Goal: Task Accomplishment & Management: Use online tool/utility

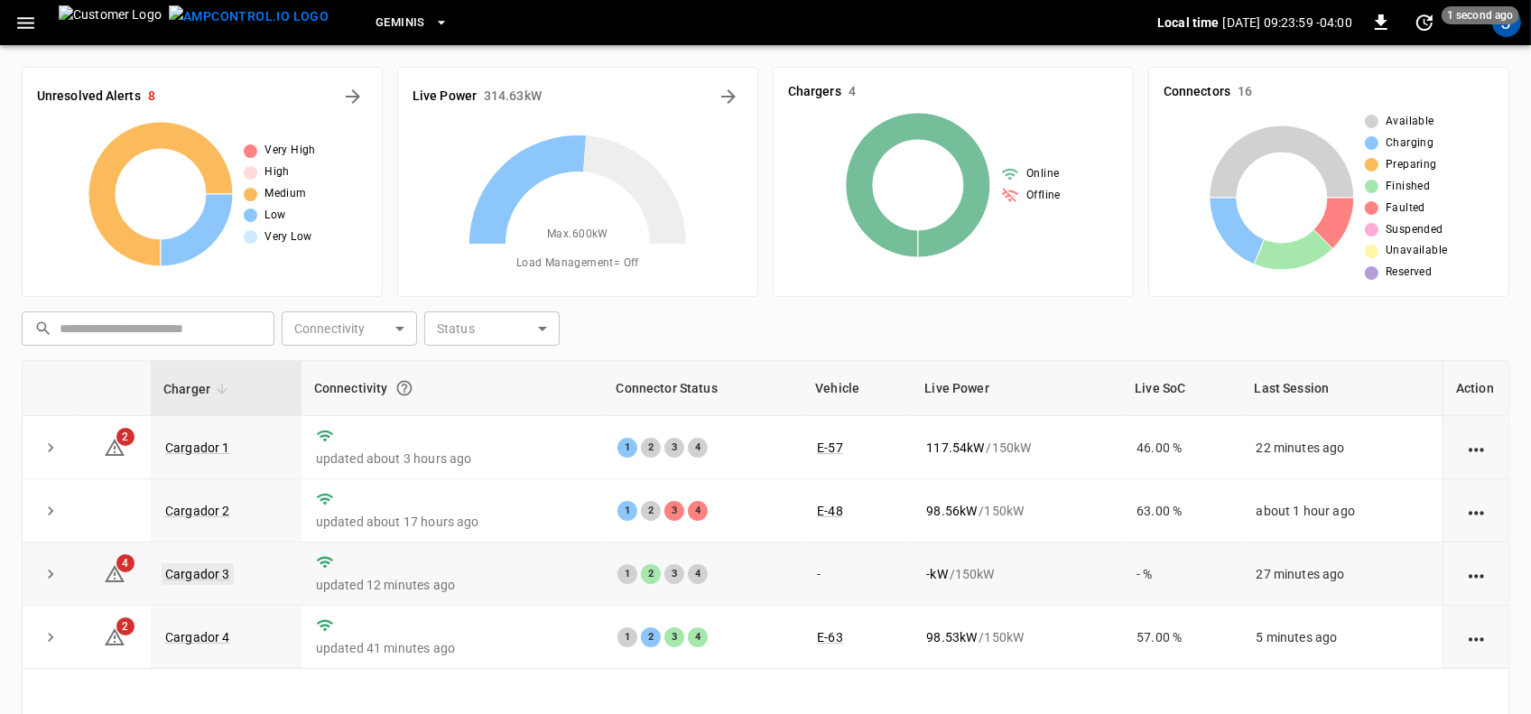
click at [191, 571] on link "Cargador 3" at bounding box center [198, 574] width 72 height 22
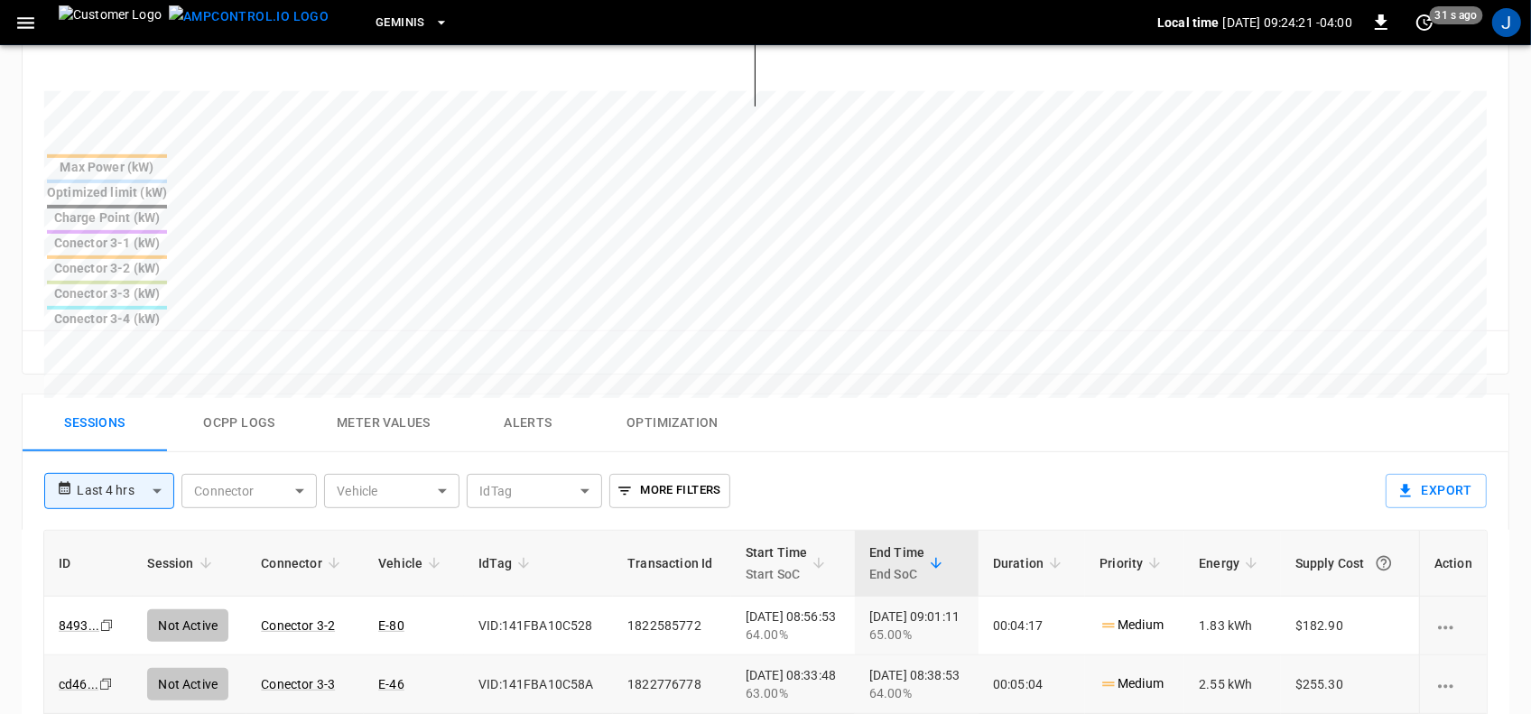
scroll to position [677, 0]
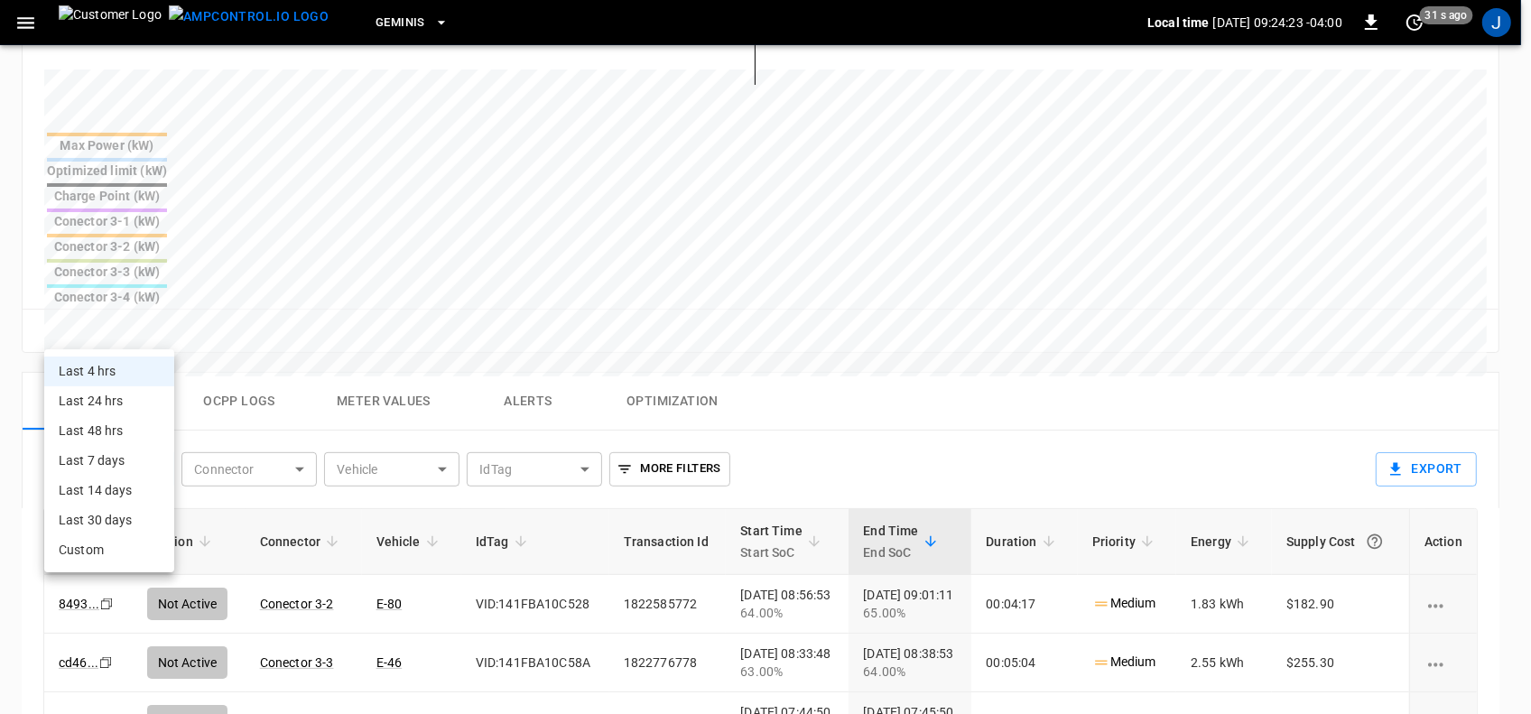
click at [162, 329] on body "**********" at bounding box center [765, 200] width 1531 height 1755
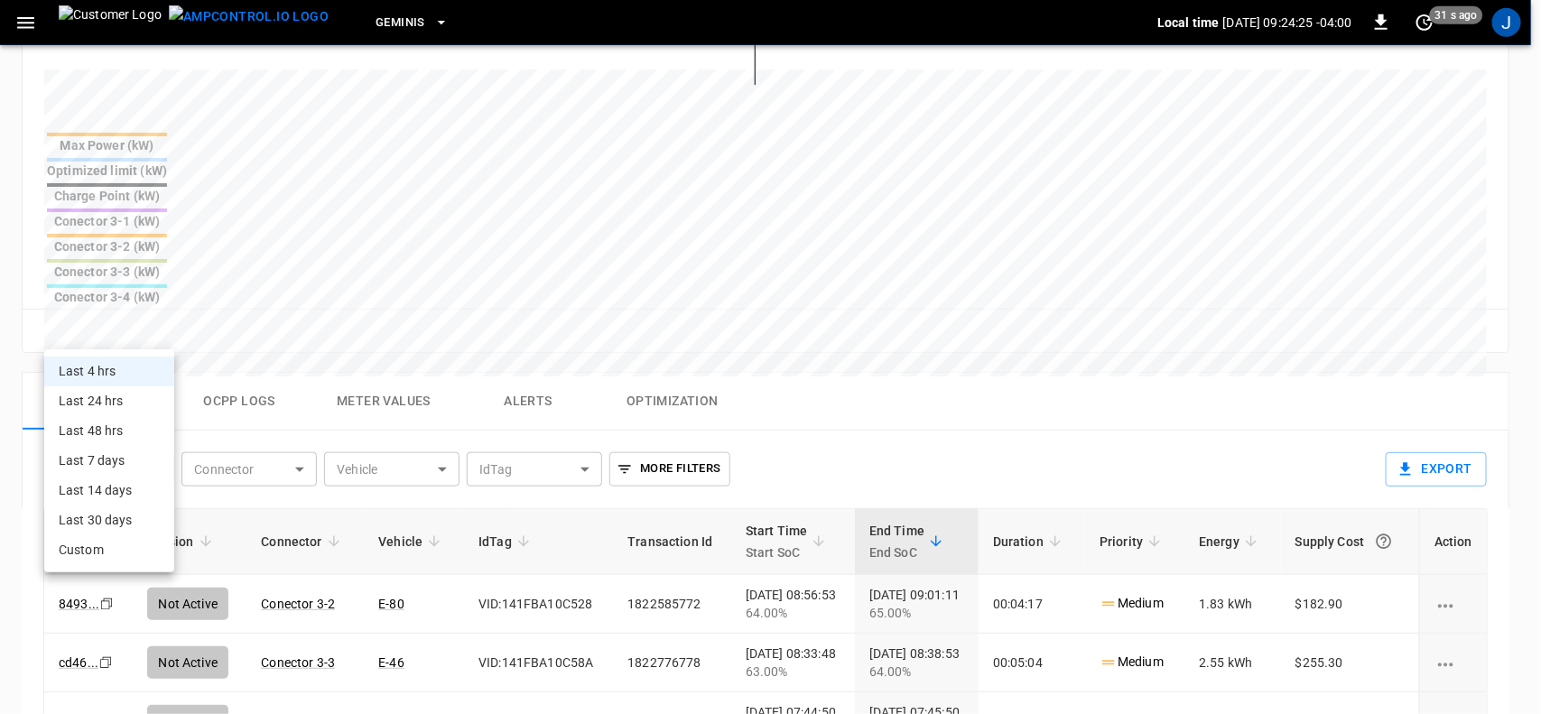
click at [111, 404] on li "Last 24 hrs" at bounding box center [109, 401] width 130 height 30
type input "**********"
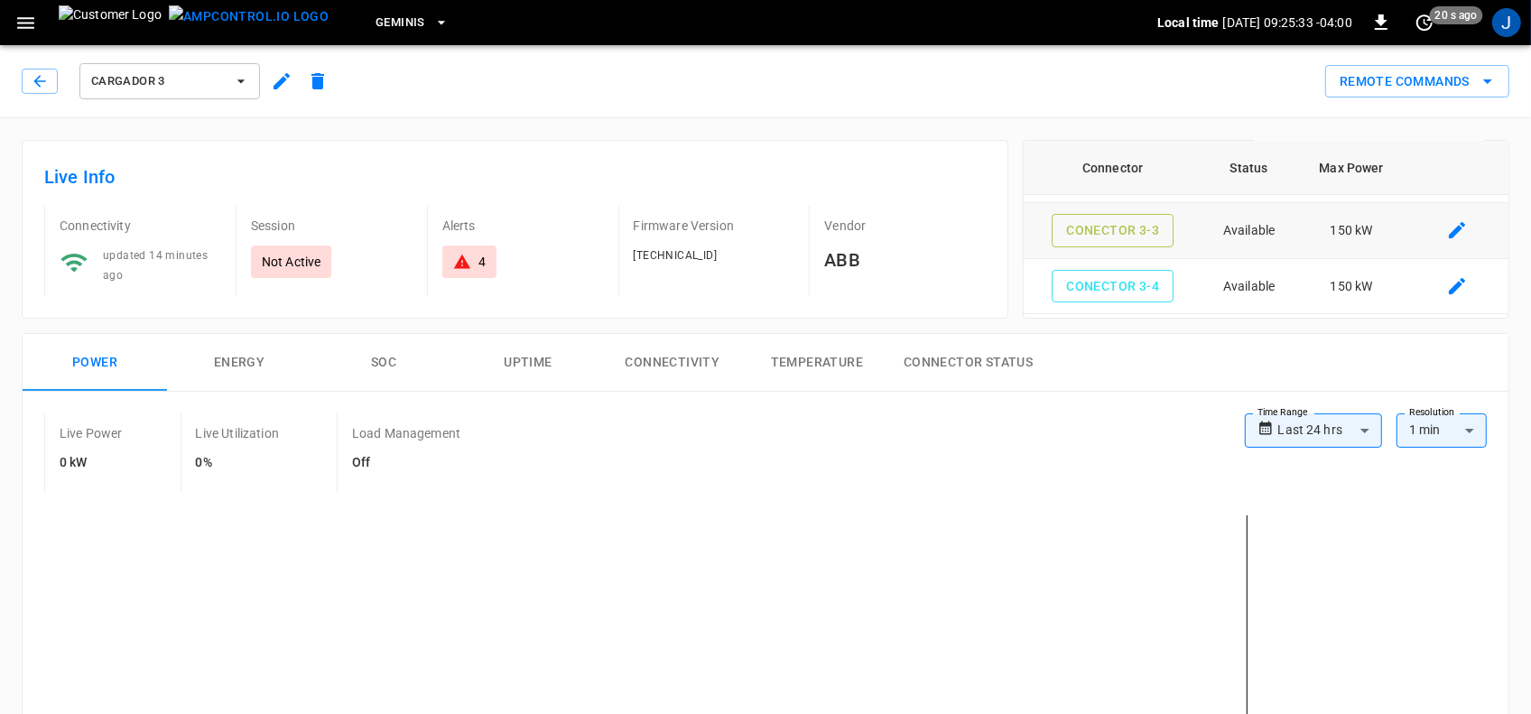
scroll to position [0, 0]
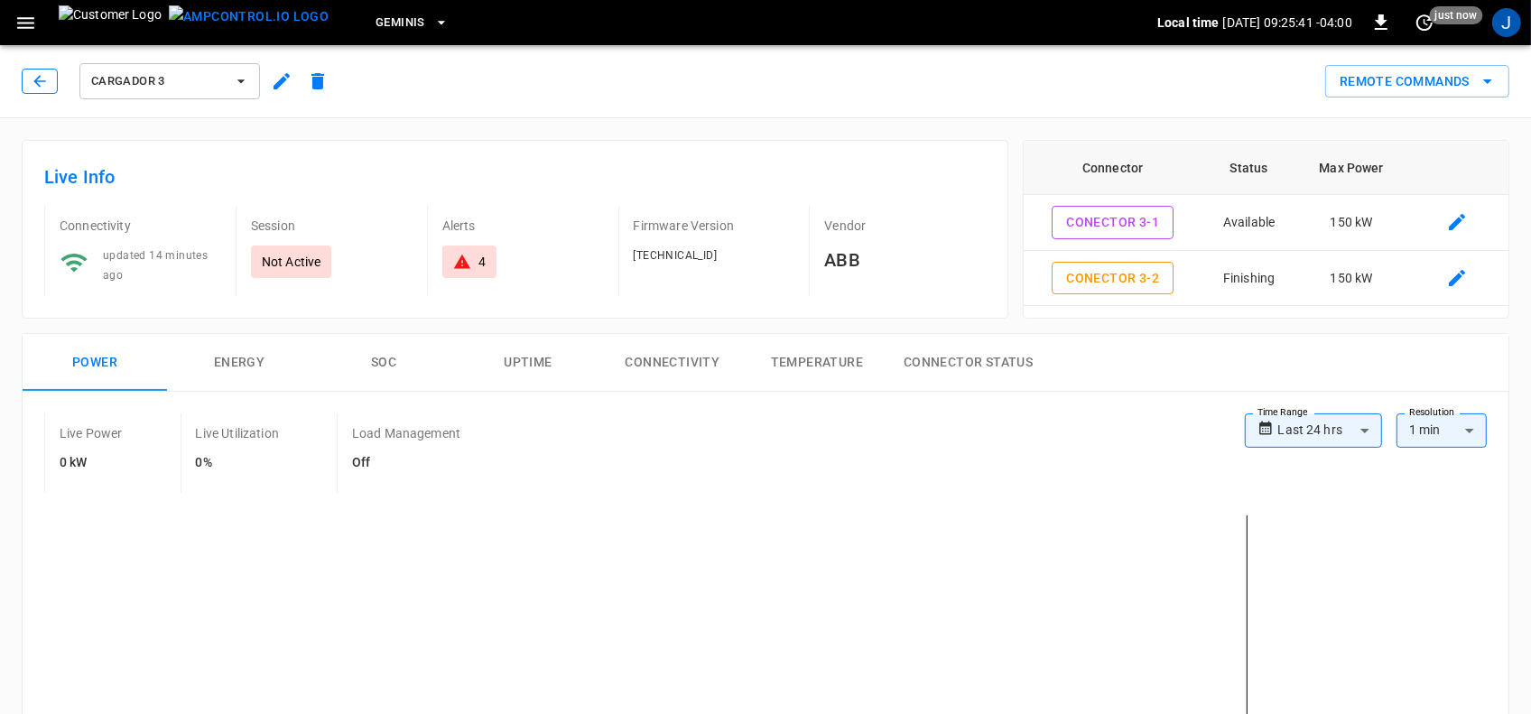
click at [42, 77] on icon "button" at bounding box center [40, 81] width 18 height 18
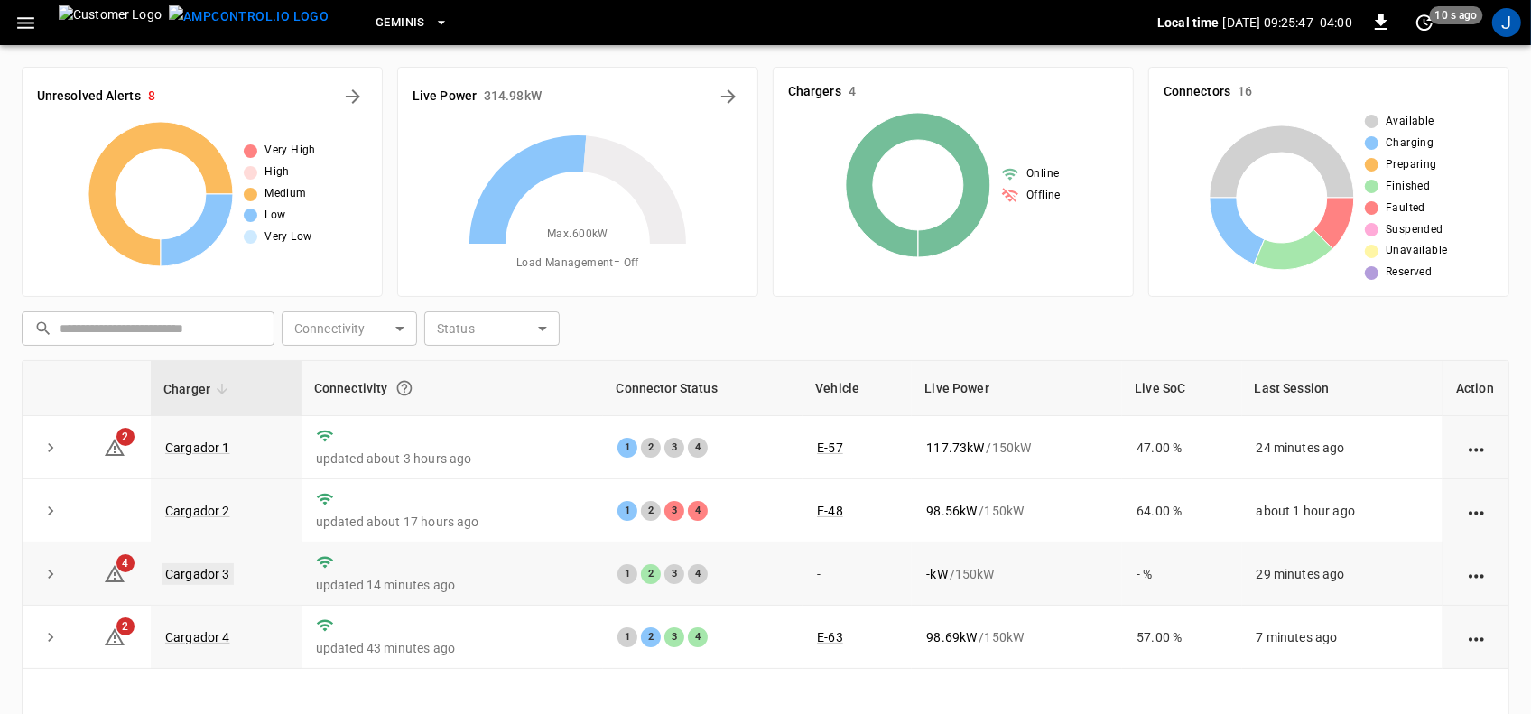
click at [177, 574] on link "Cargador 3" at bounding box center [198, 574] width 72 height 22
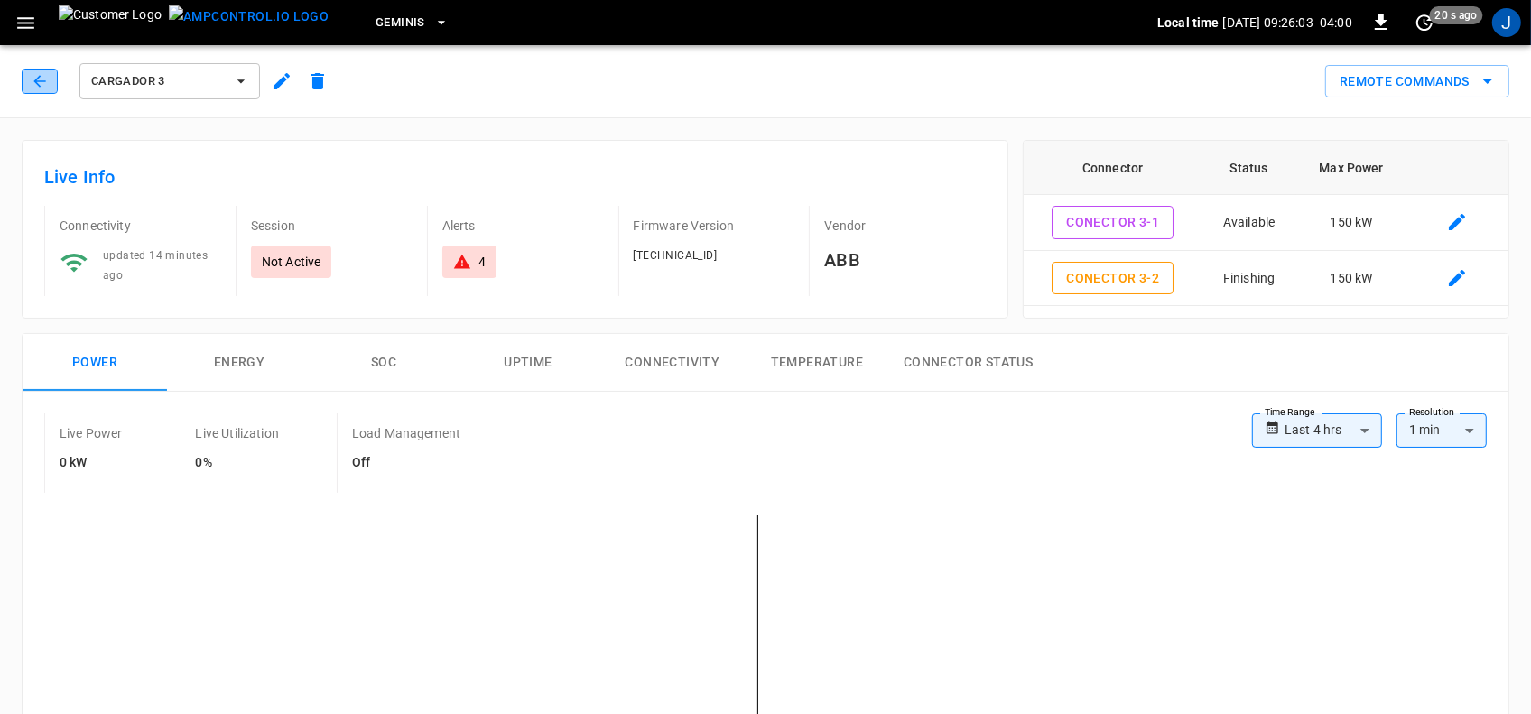
click at [42, 79] on icon "button" at bounding box center [40, 81] width 18 height 18
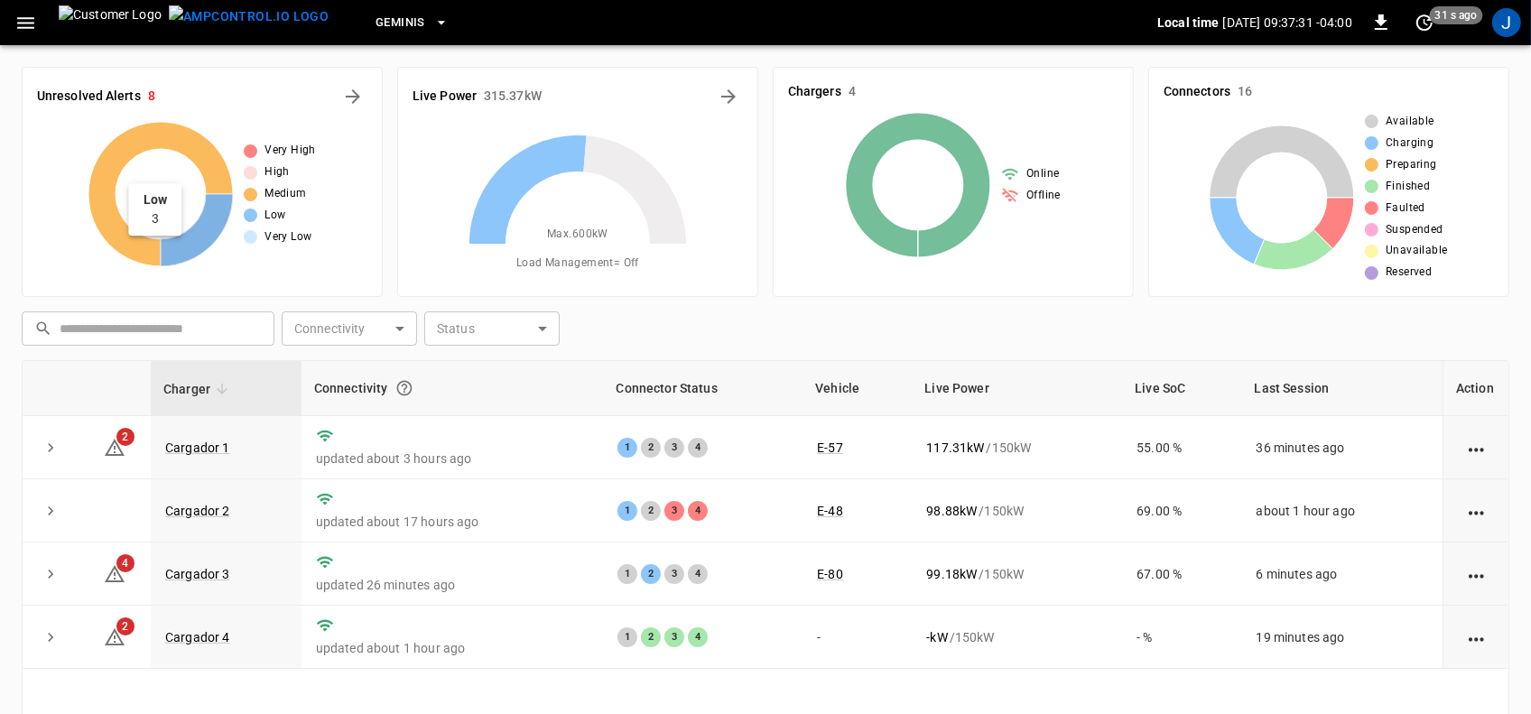
click at [174, 143] on icon at bounding box center [160, 194] width 144 height 144
click at [181, 635] on link "Cargador 4" at bounding box center [198, 637] width 72 height 22
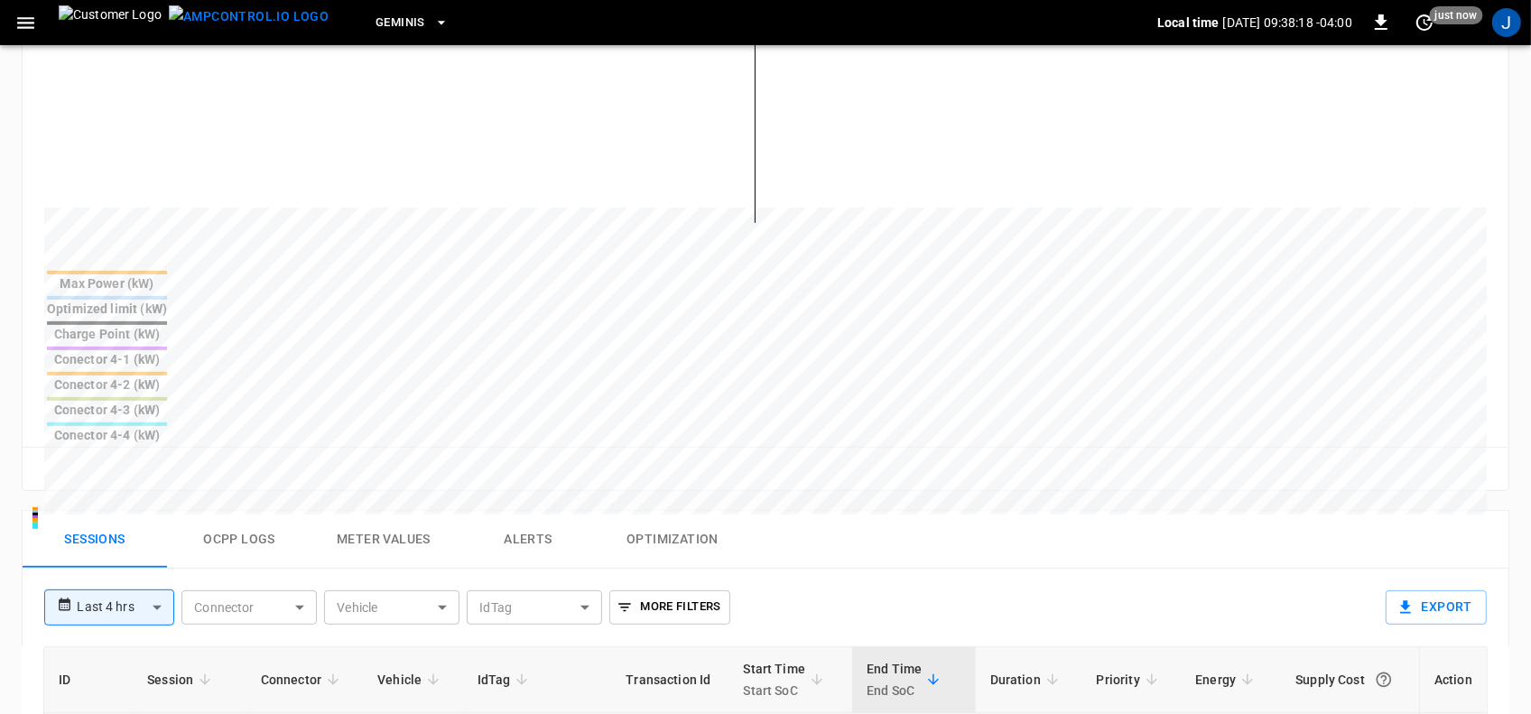
scroll to position [564, 0]
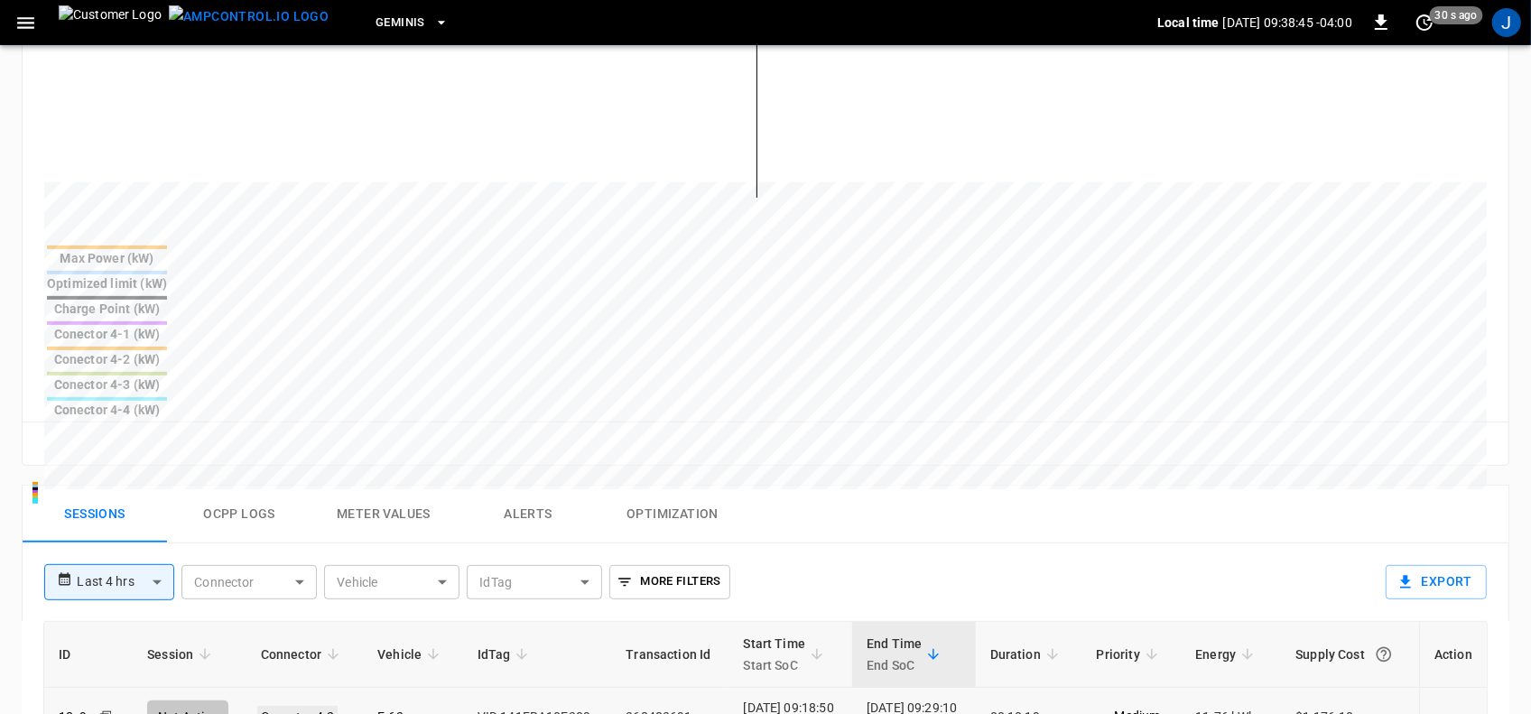
click at [289, 706] on link "Conector 4-2" at bounding box center [297, 717] width 81 height 22
click at [292, 706] on link "Conector 4-2" at bounding box center [297, 717] width 81 height 22
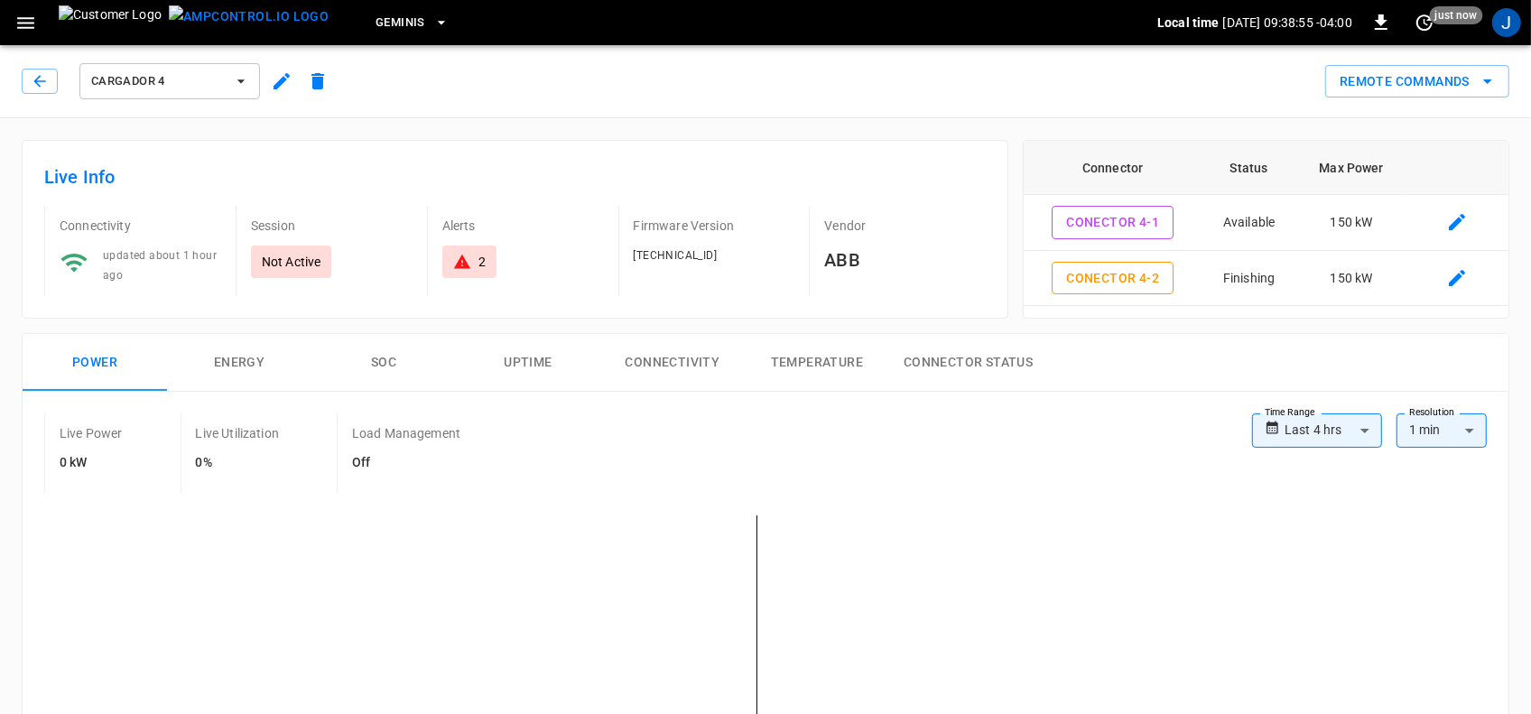
click at [240, 79] on icon "button" at bounding box center [240, 81] width 7 height 4
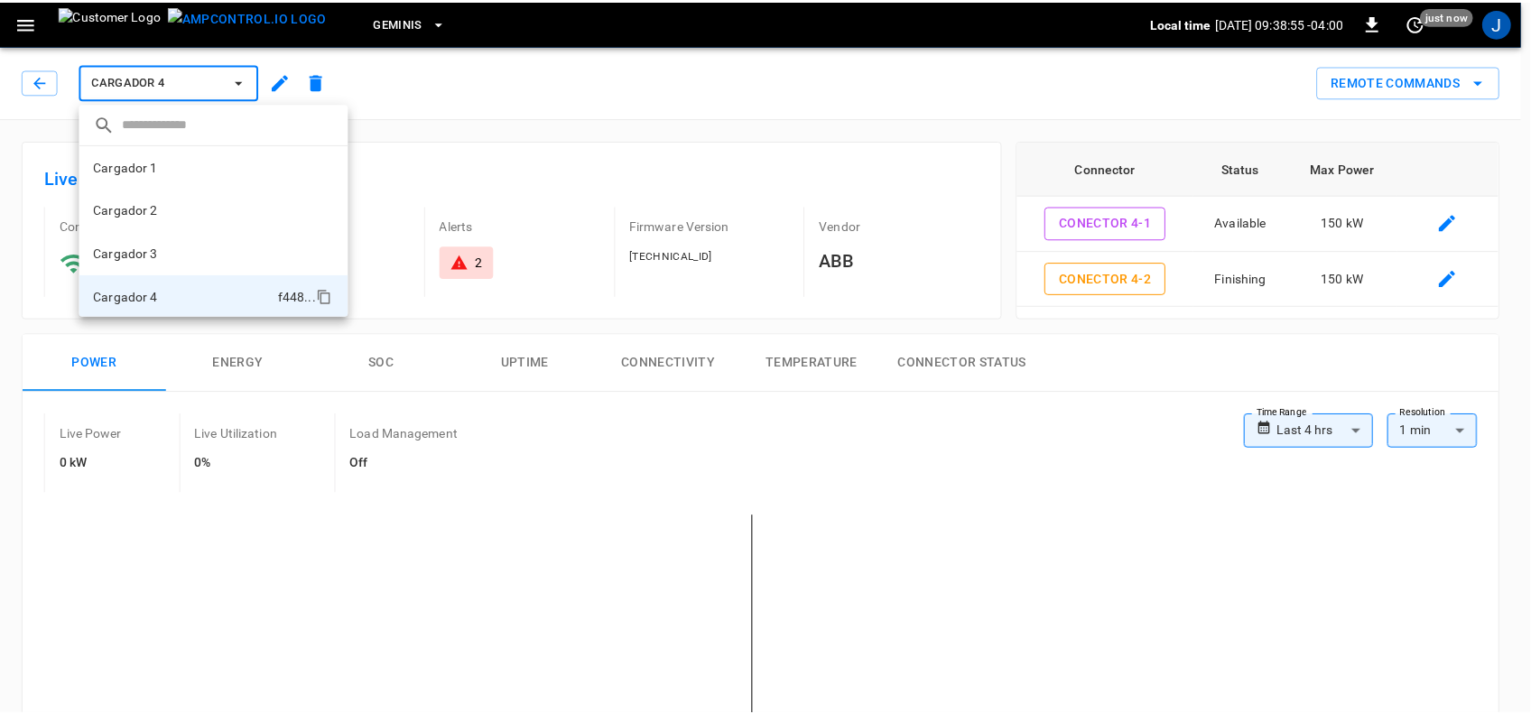
scroll to position [2, 0]
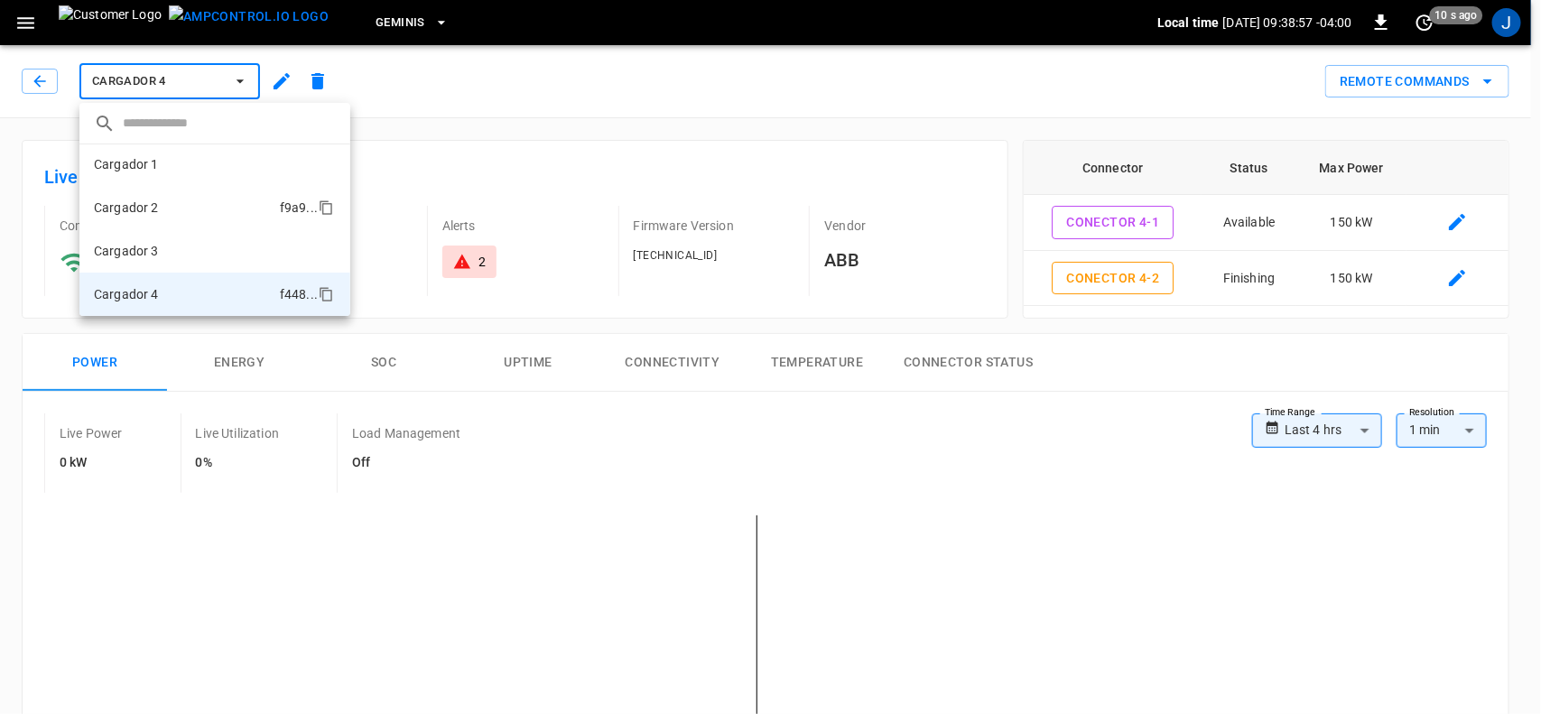
click at [168, 210] on li "Cargador 2 f9a9 ..." at bounding box center [214, 207] width 271 height 43
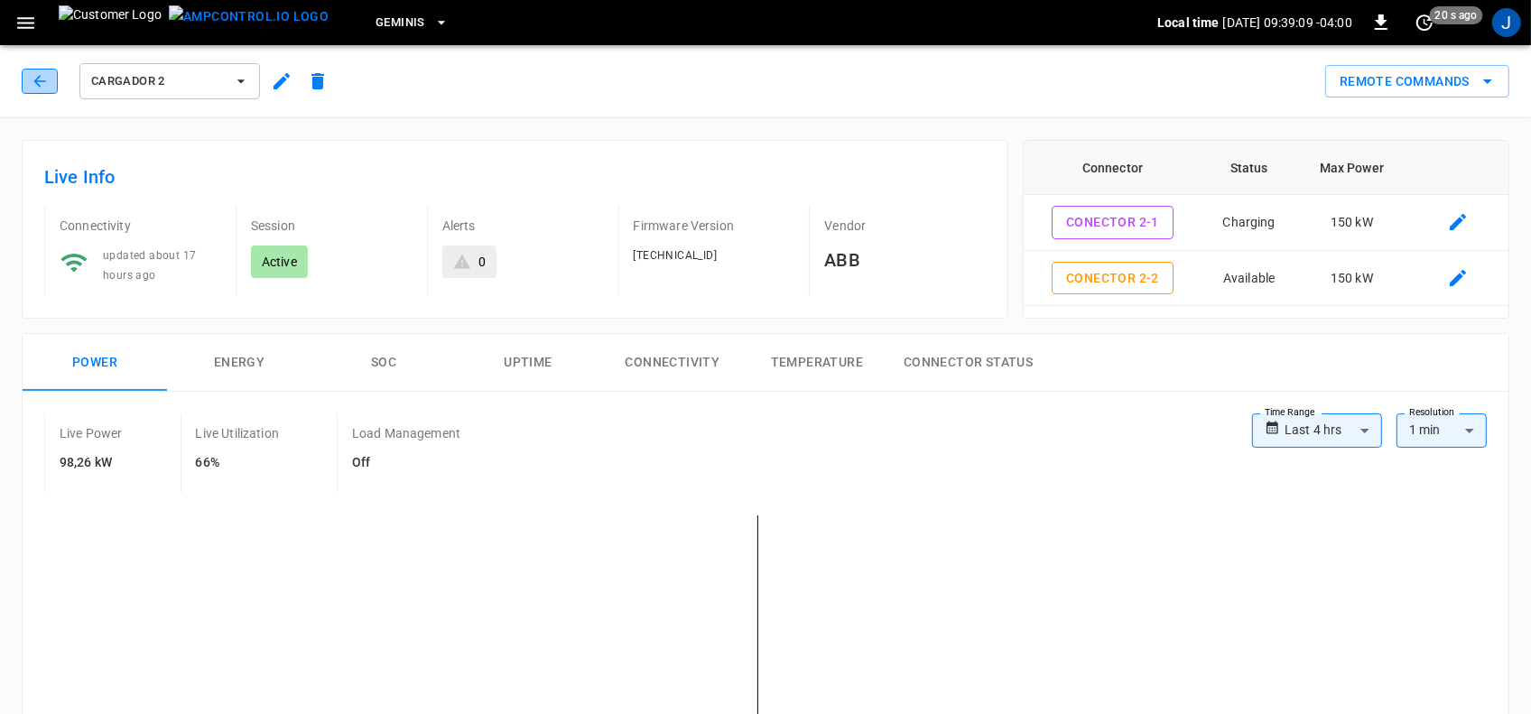
click at [43, 81] on icon "button" at bounding box center [39, 81] width 12 height 12
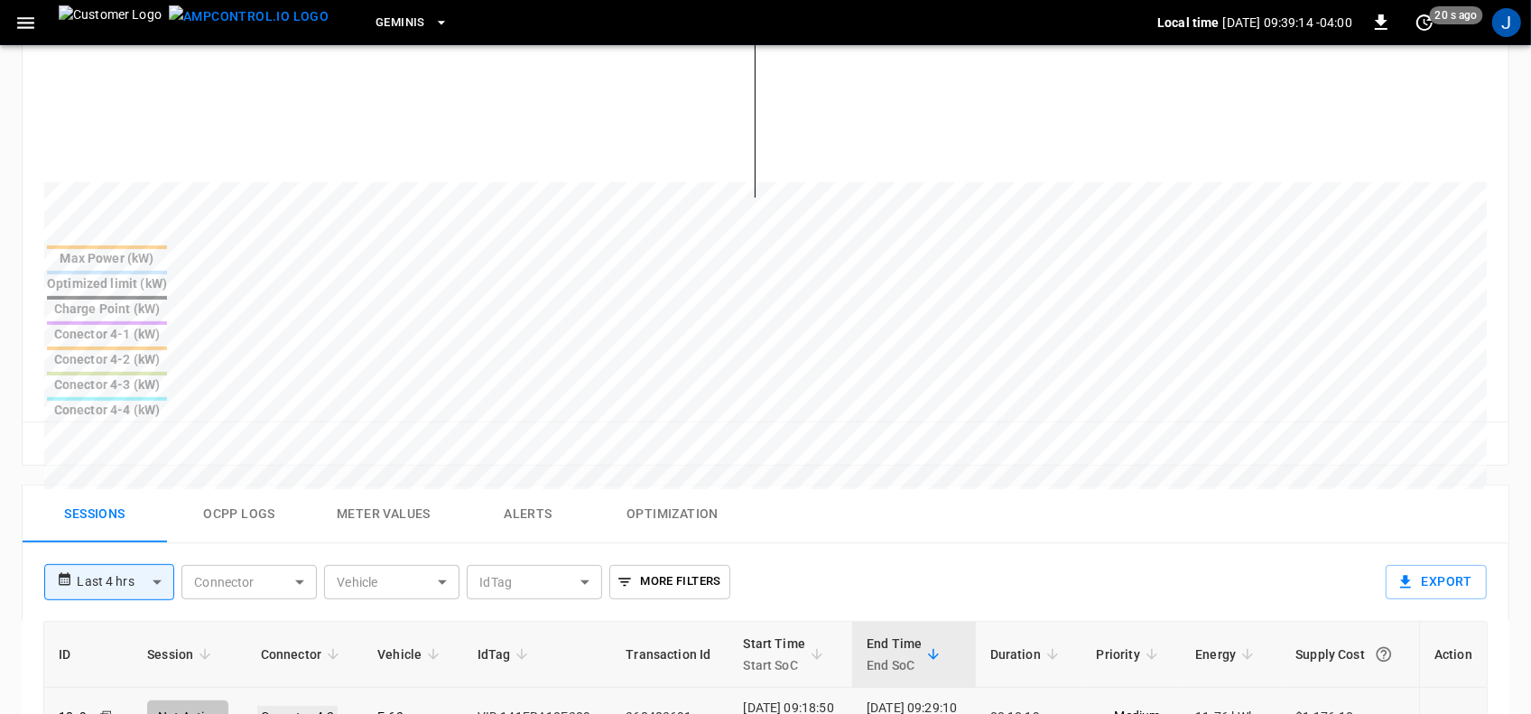
click at [289, 706] on link "Conector 4-2" at bounding box center [297, 717] width 81 height 22
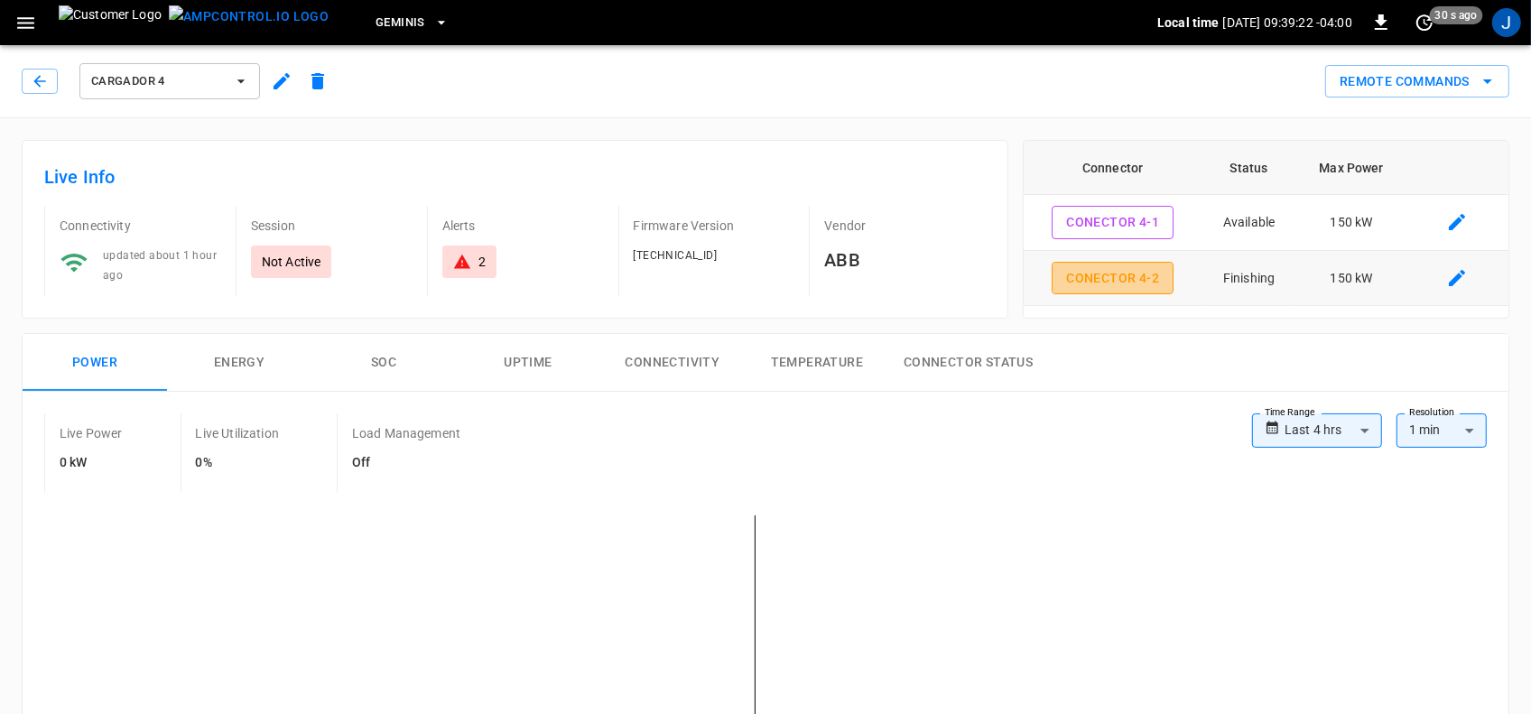
click at [1121, 282] on button "Conector 4-2" at bounding box center [1112, 278] width 122 height 33
type input "**********"
click at [1117, 277] on button "Conector 4-2" at bounding box center [1112, 278] width 122 height 33
type input "**********"
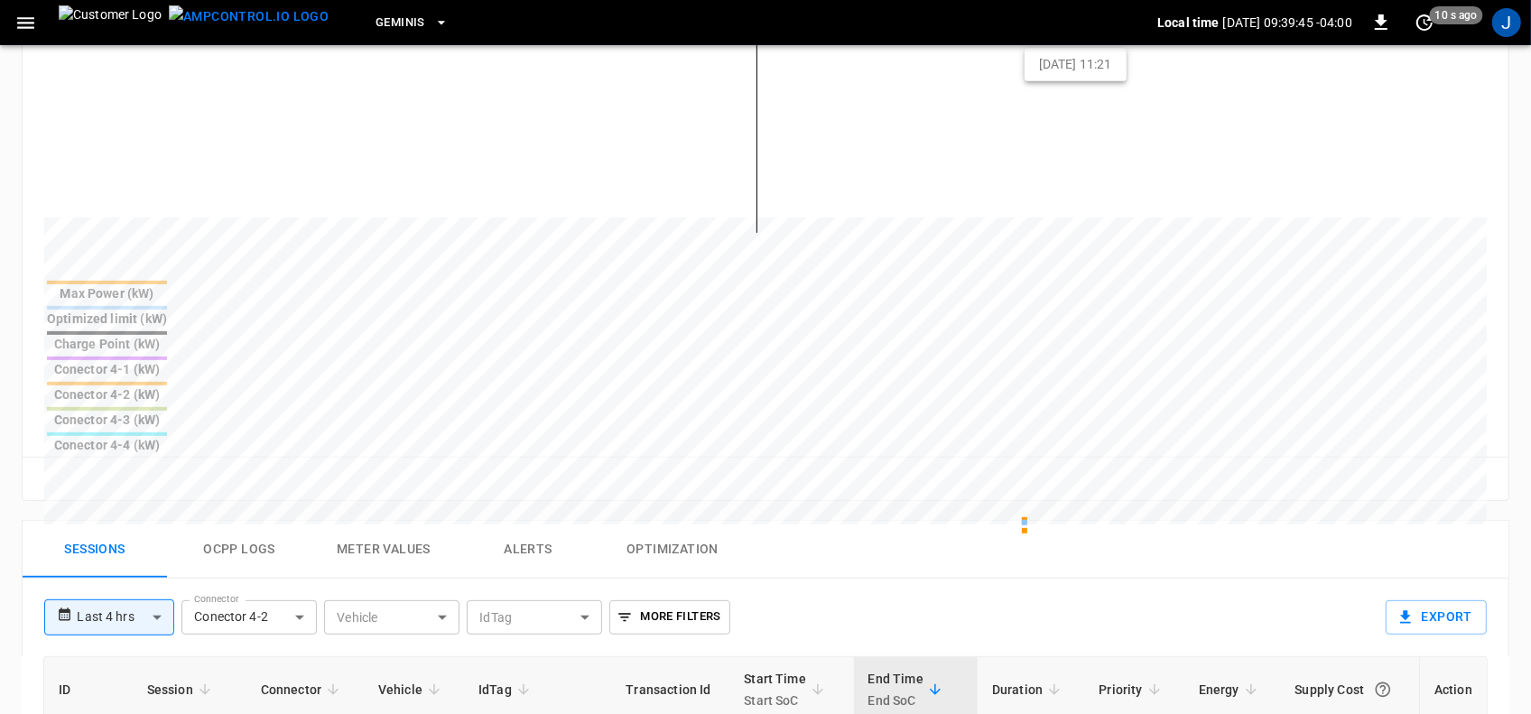
scroll to position [564, 0]
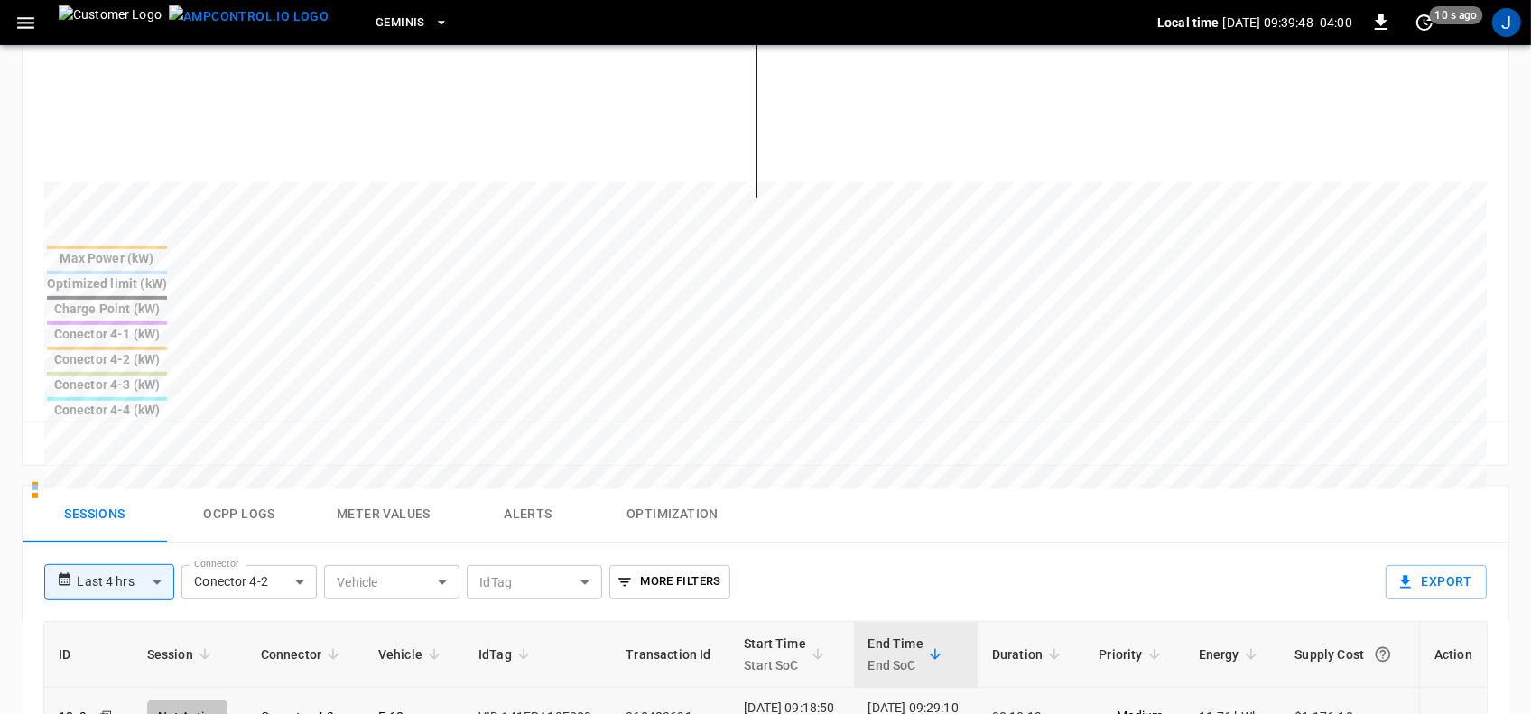
click at [1449, 708] on icon "charging session options" at bounding box center [1445, 719] width 23 height 23
click at [1440, 713] on icon "charging session options" at bounding box center [1445, 719] width 15 height 4
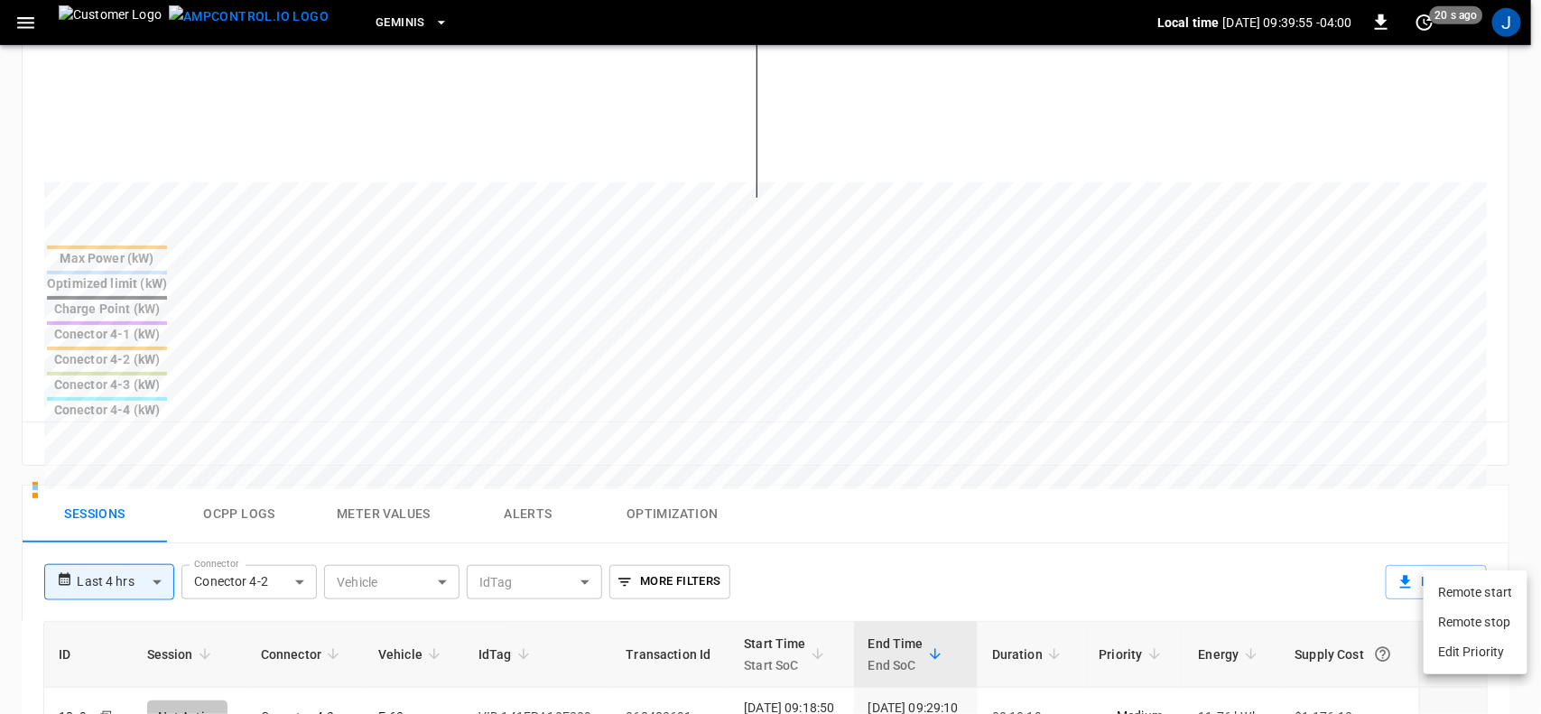
click at [1447, 594] on li "Remote start" at bounding box center [1475, 593] width 104 height 30
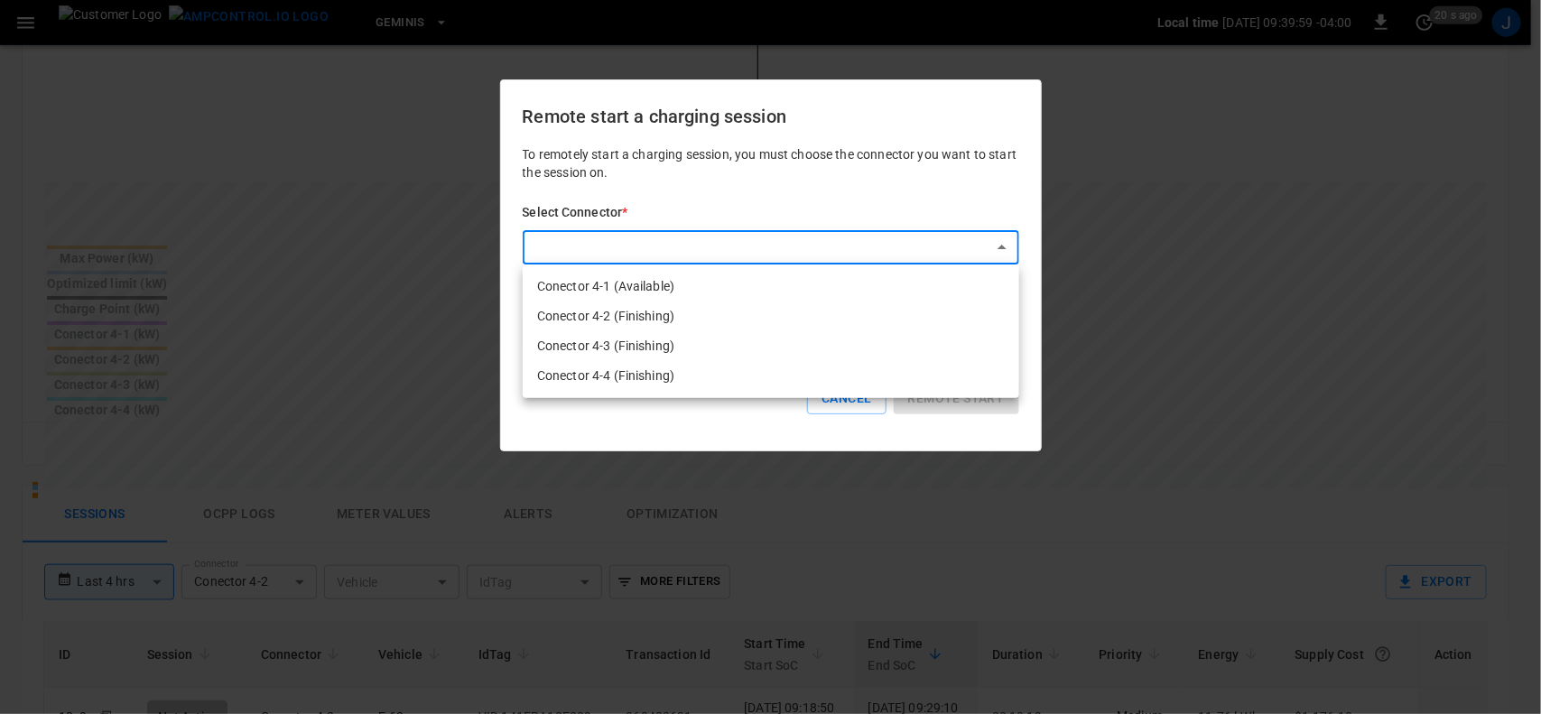
click at [997, 244] on body "**********" at bounding box center [770, 313] width 1541 height 1755
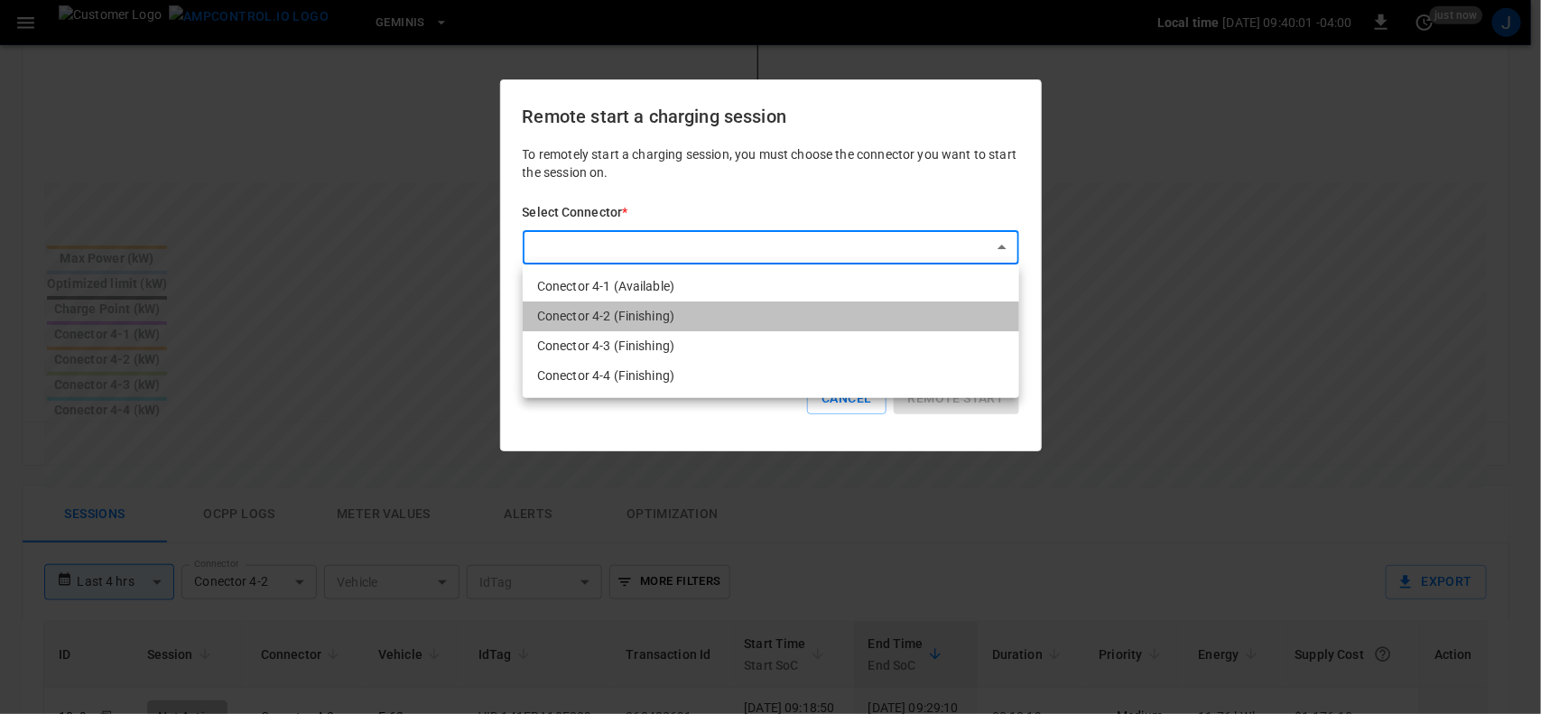
click at [635, 312] on li "Conector 4-2 (Finishing)" at bounding box center [771, 316] width 496 height 30
type input "**********"
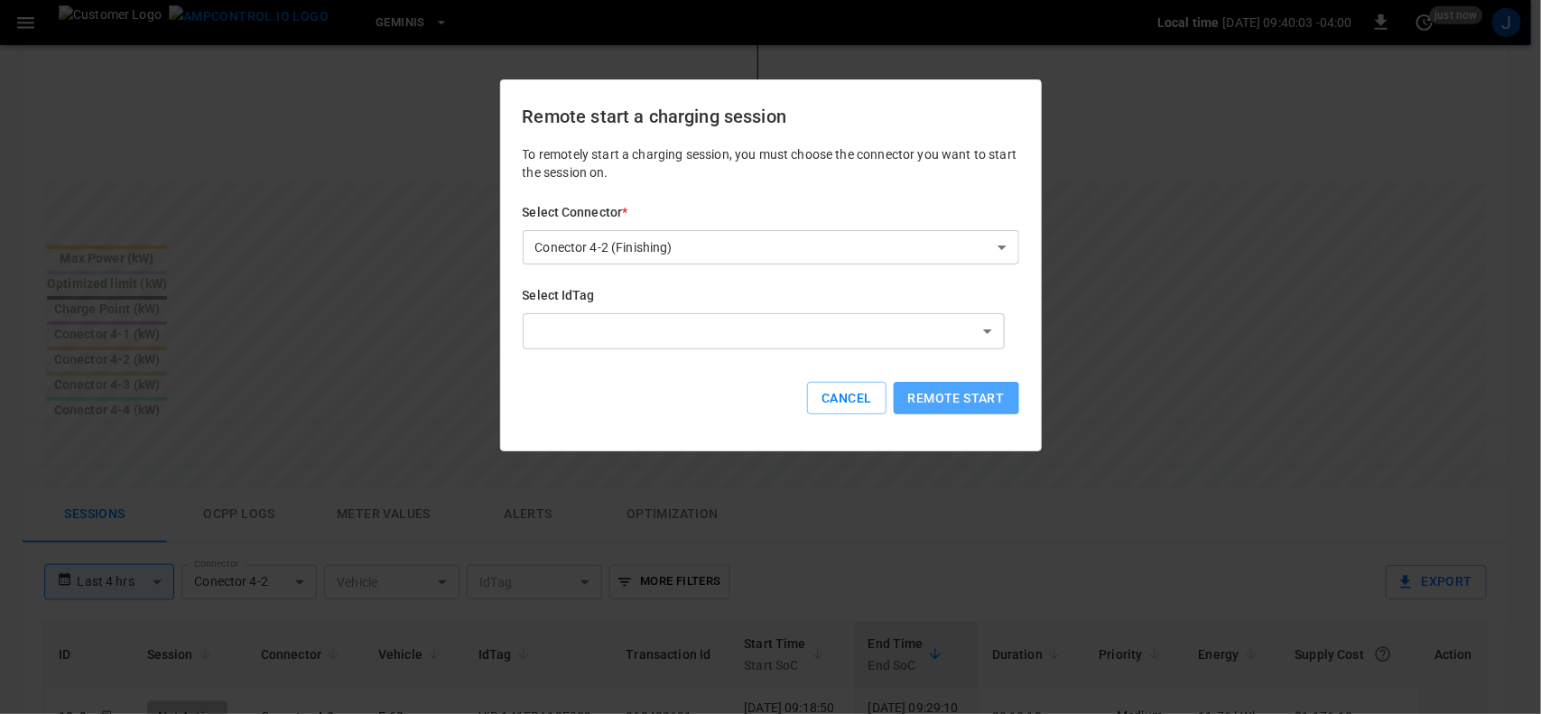
click at [949, 397] on button "Remote start" at bounding box center [956, 398] width 125 height 33
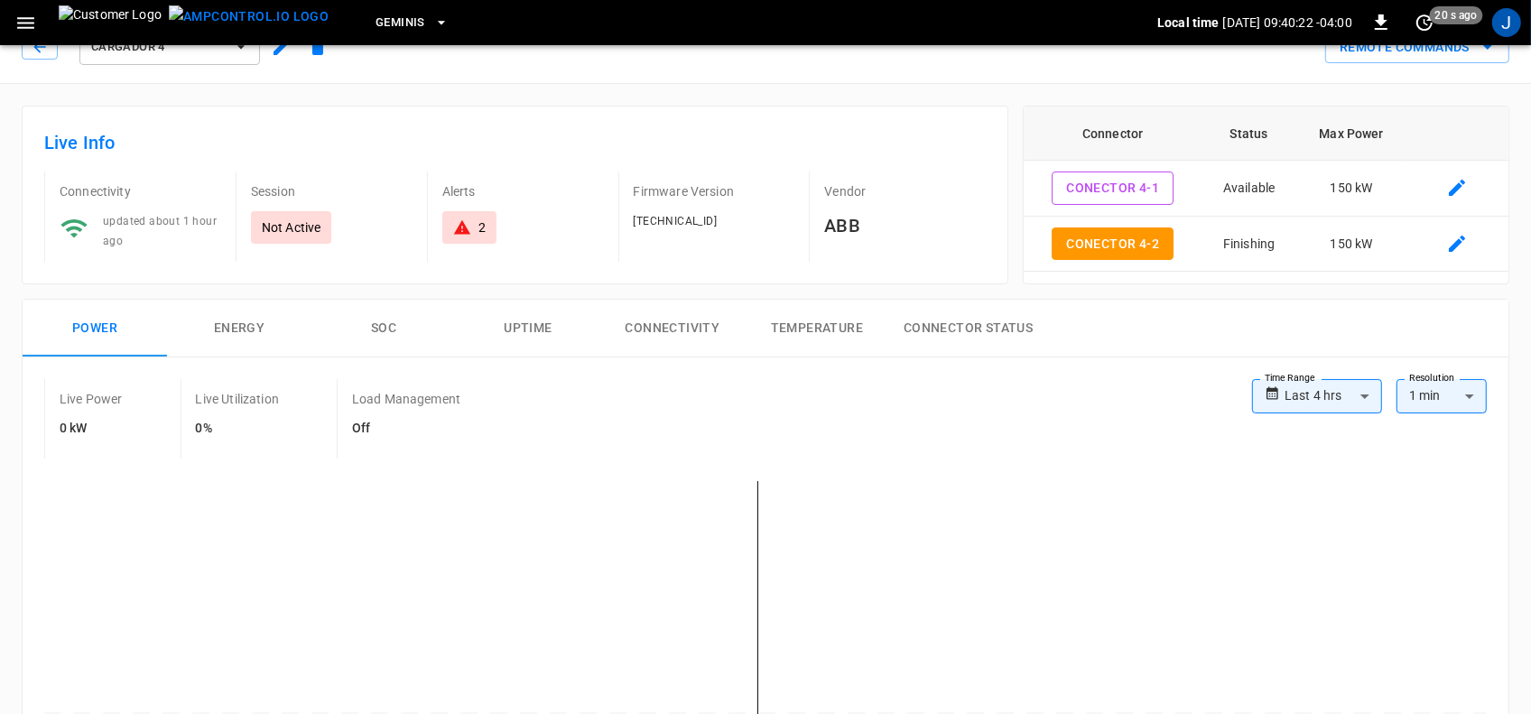
scroll to position [0, 0]
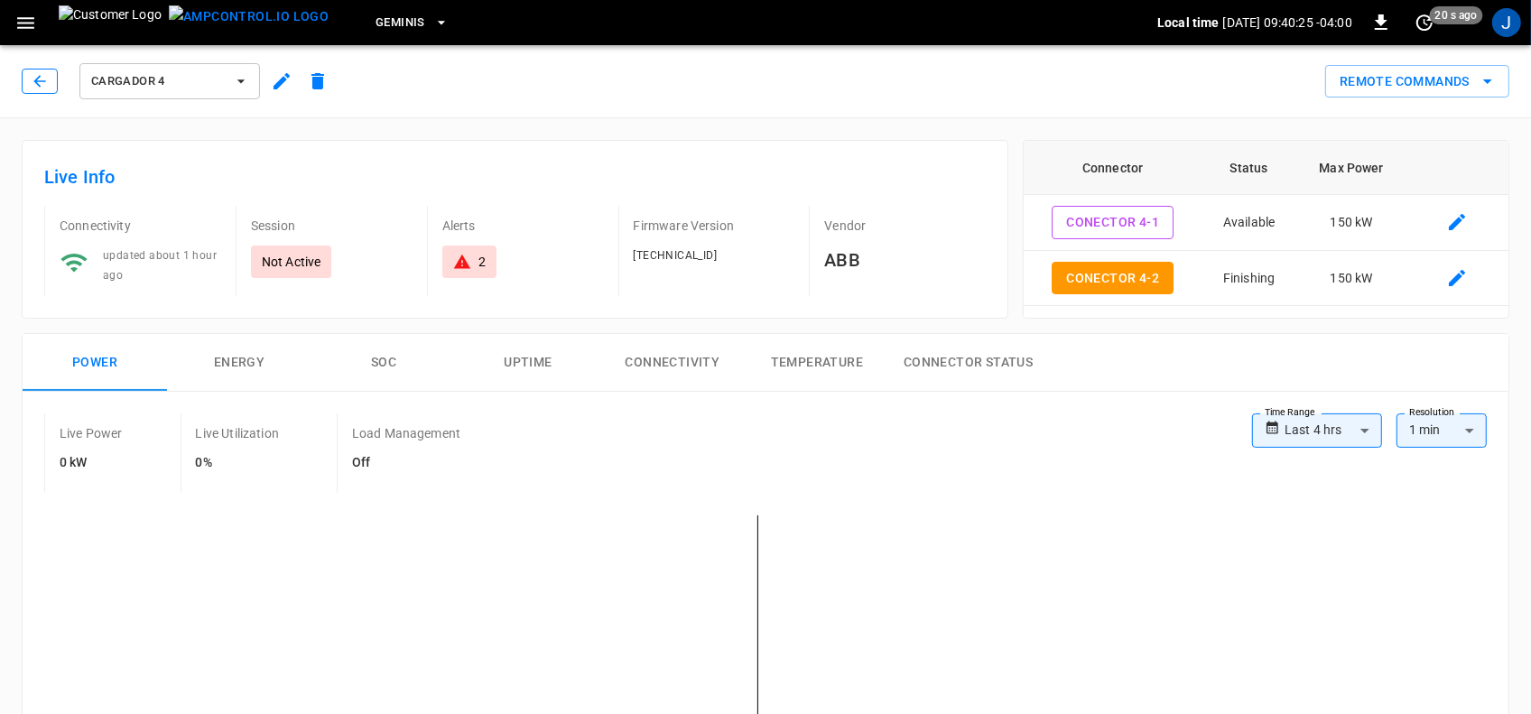
click at [39, 78] on icon "button" at bounding box center [40, 81] width 18 height 18
click at [32, 82] on icon "button" at bounding box center [40, 81] width 18 height 18
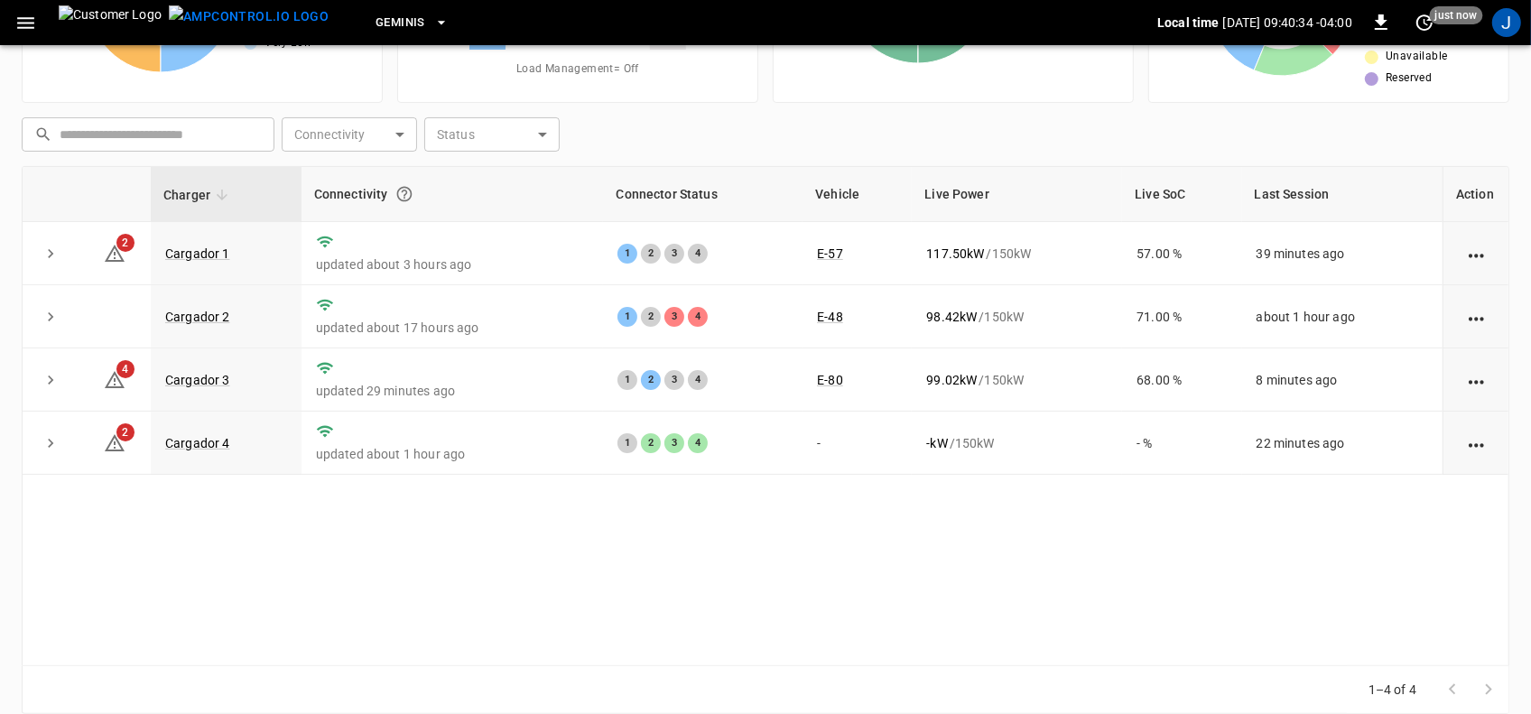
scroll to position [215, 0]
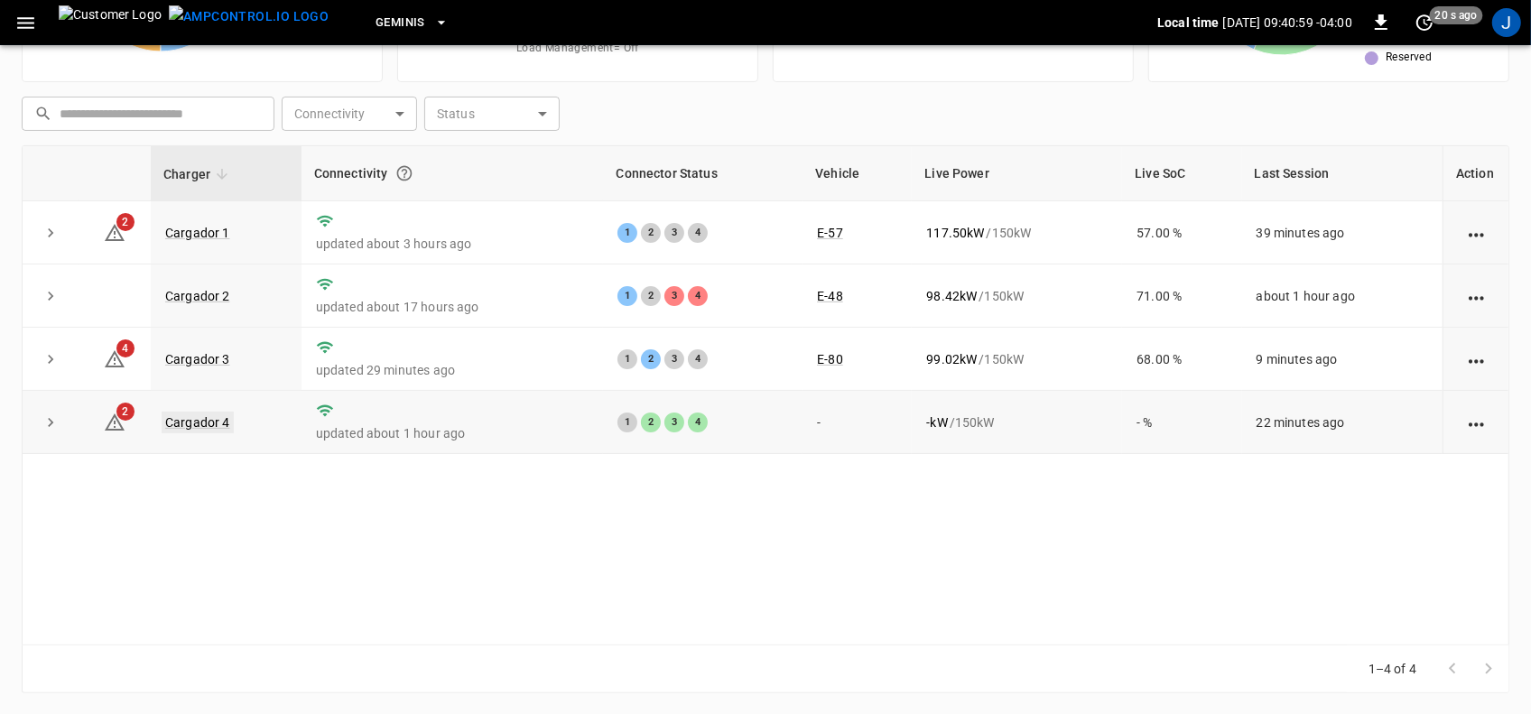
click at [200, 424] on link "Cargador 4" at bounding box center [198, 423] width 72 height 22
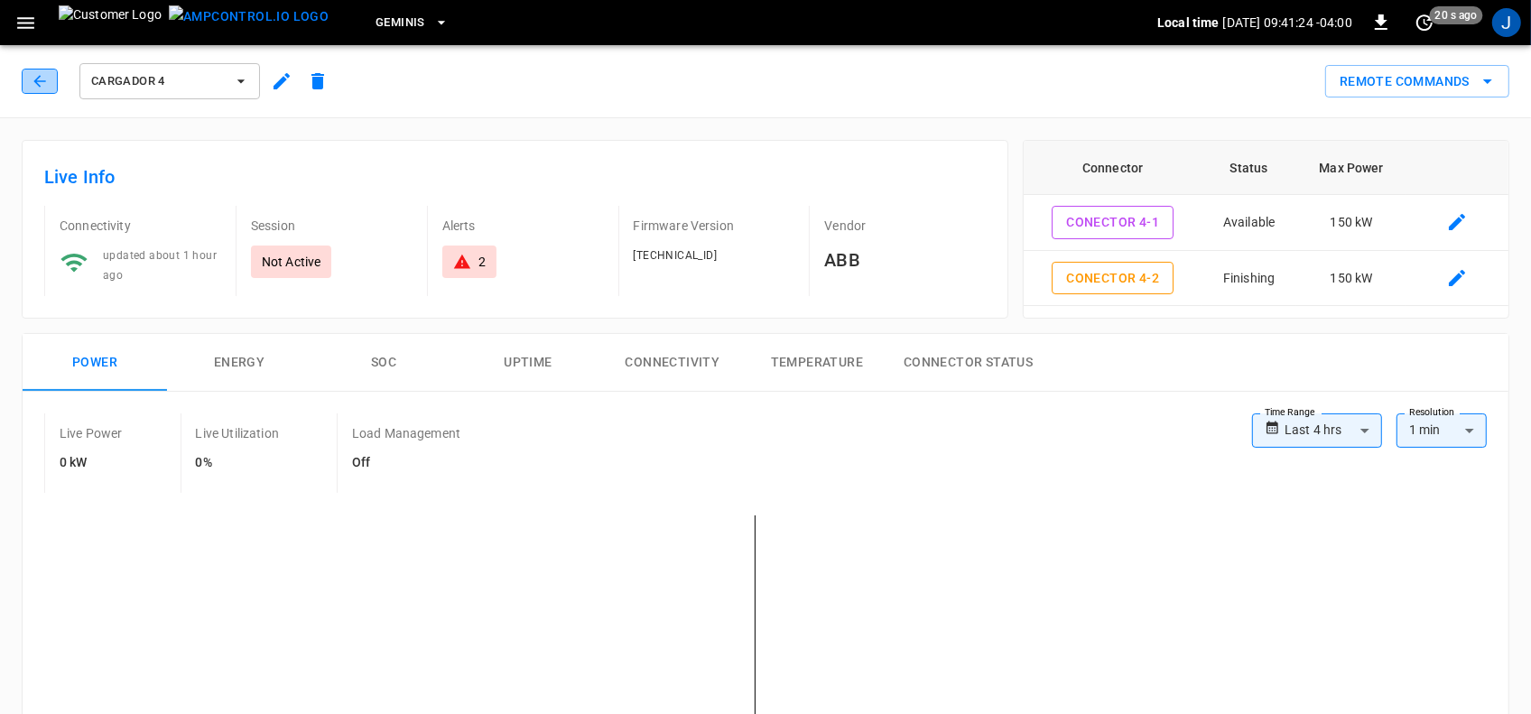
click at [34, 75] on icon "button" at bounding box center [40, 81] width 18 height 18
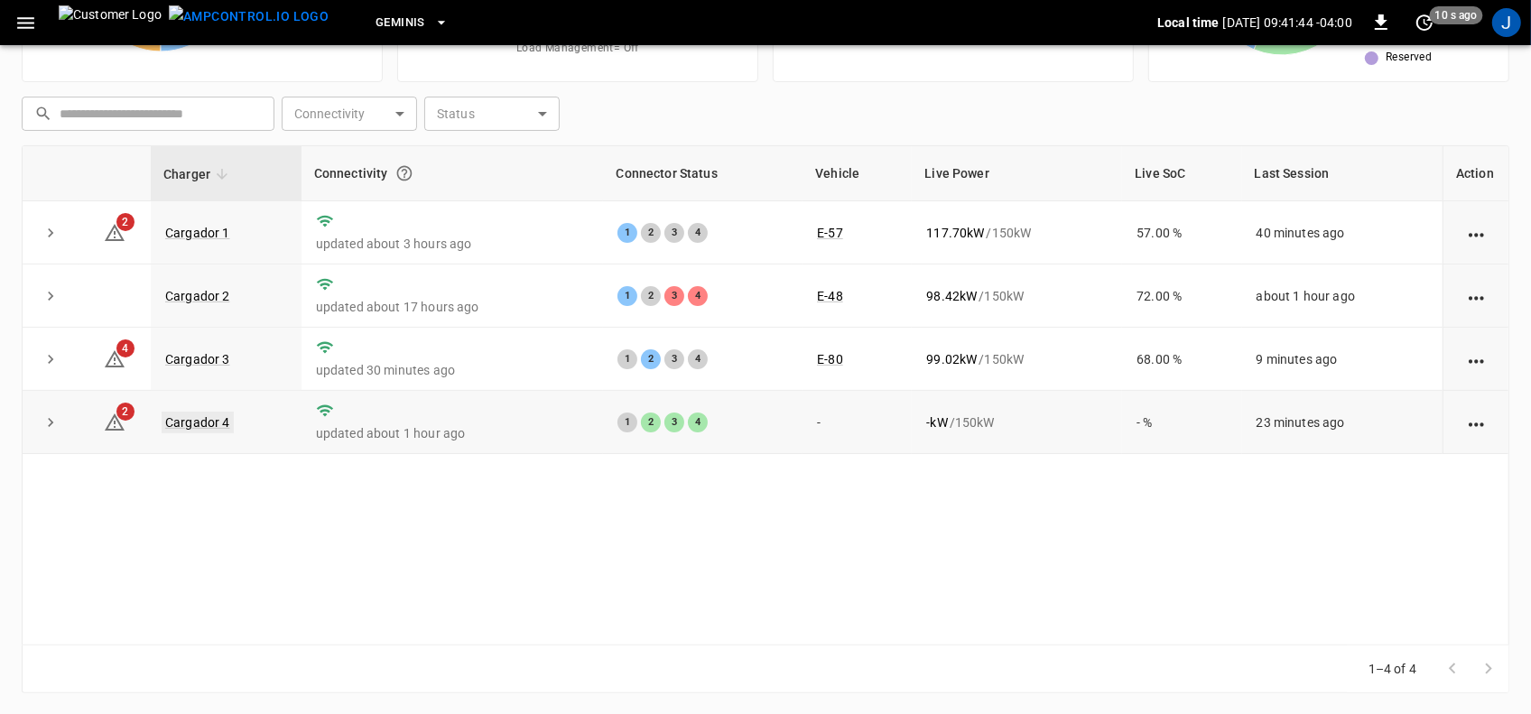
click at [208, 425] on link "Cargador 4" at bounding box center [198, 423] width 72 height 22
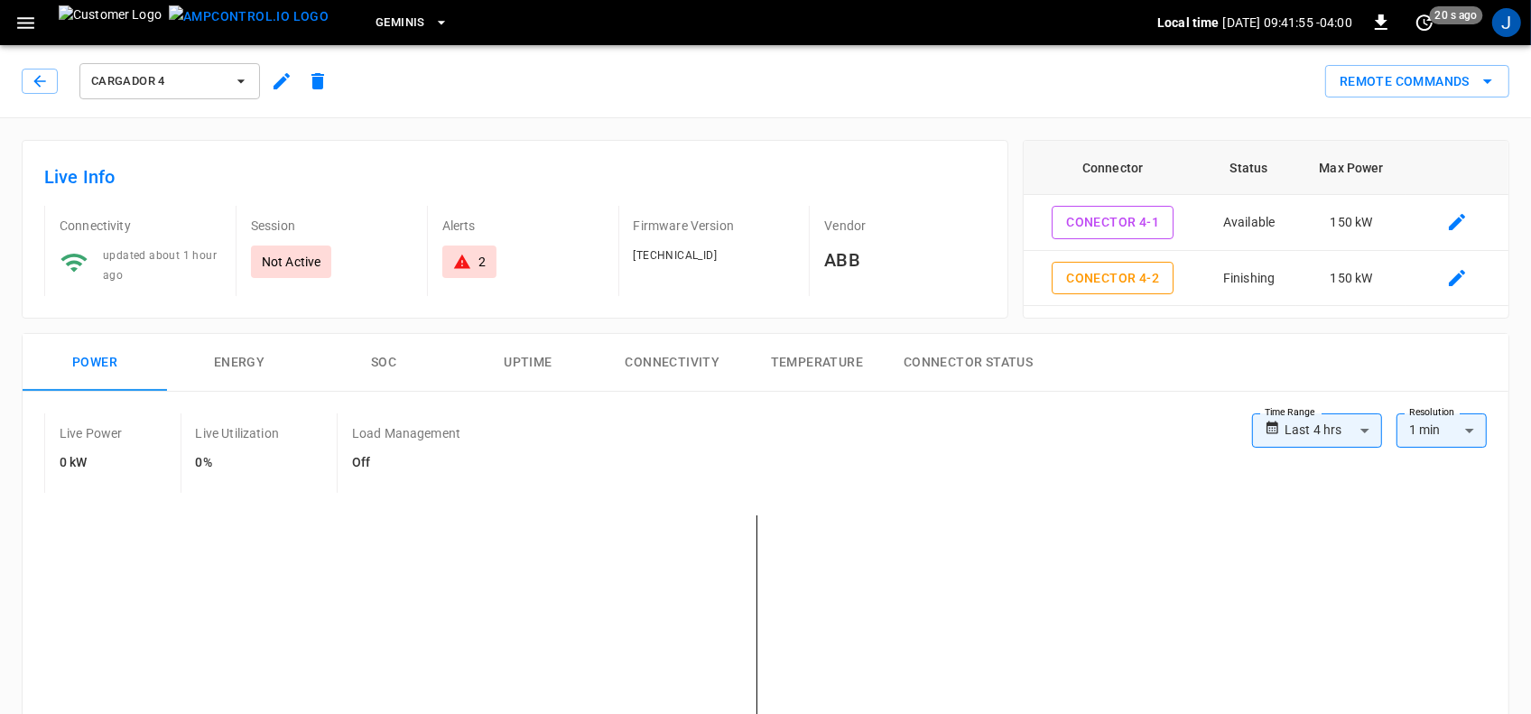
click at [245, 79] on icon "button" at bounding box center [241, 81] width 18 height 18
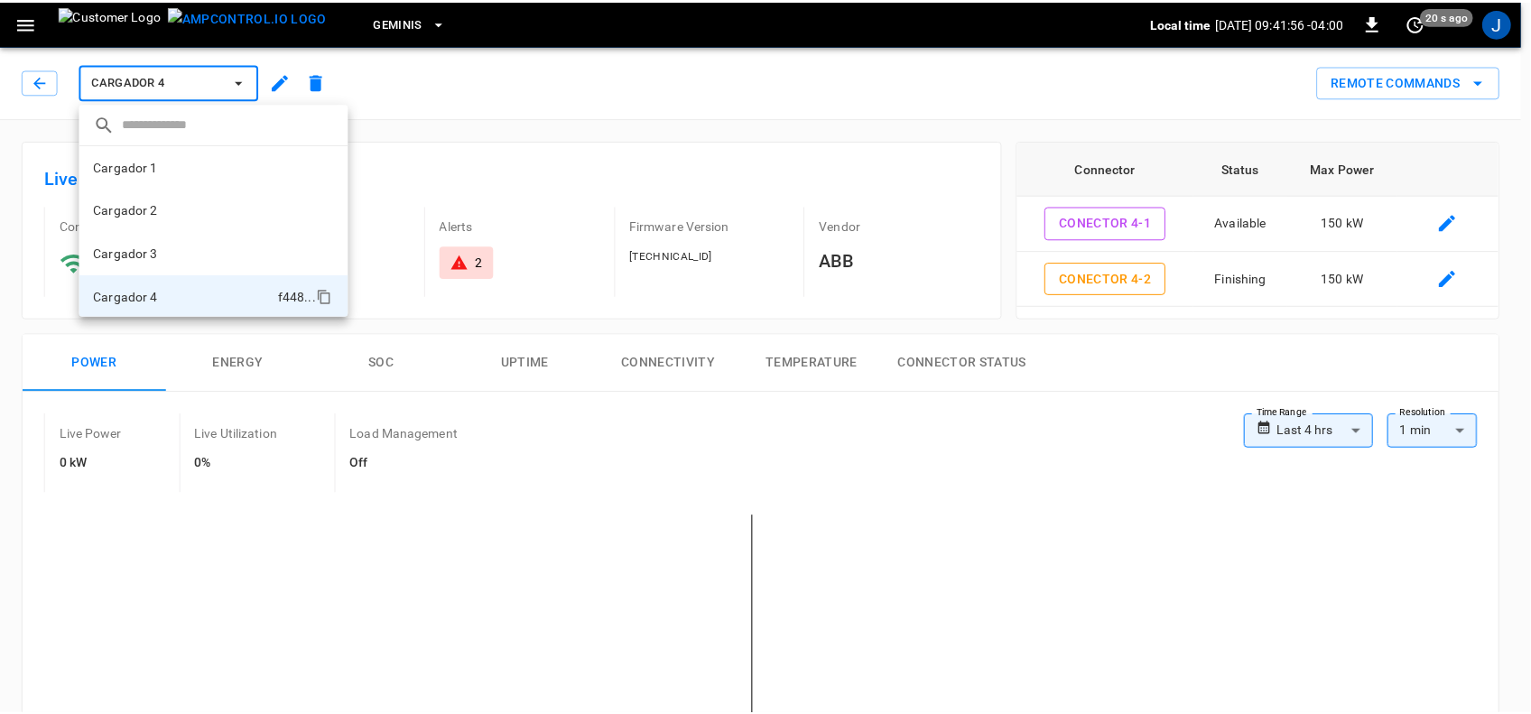
scroll to position [2, 0]
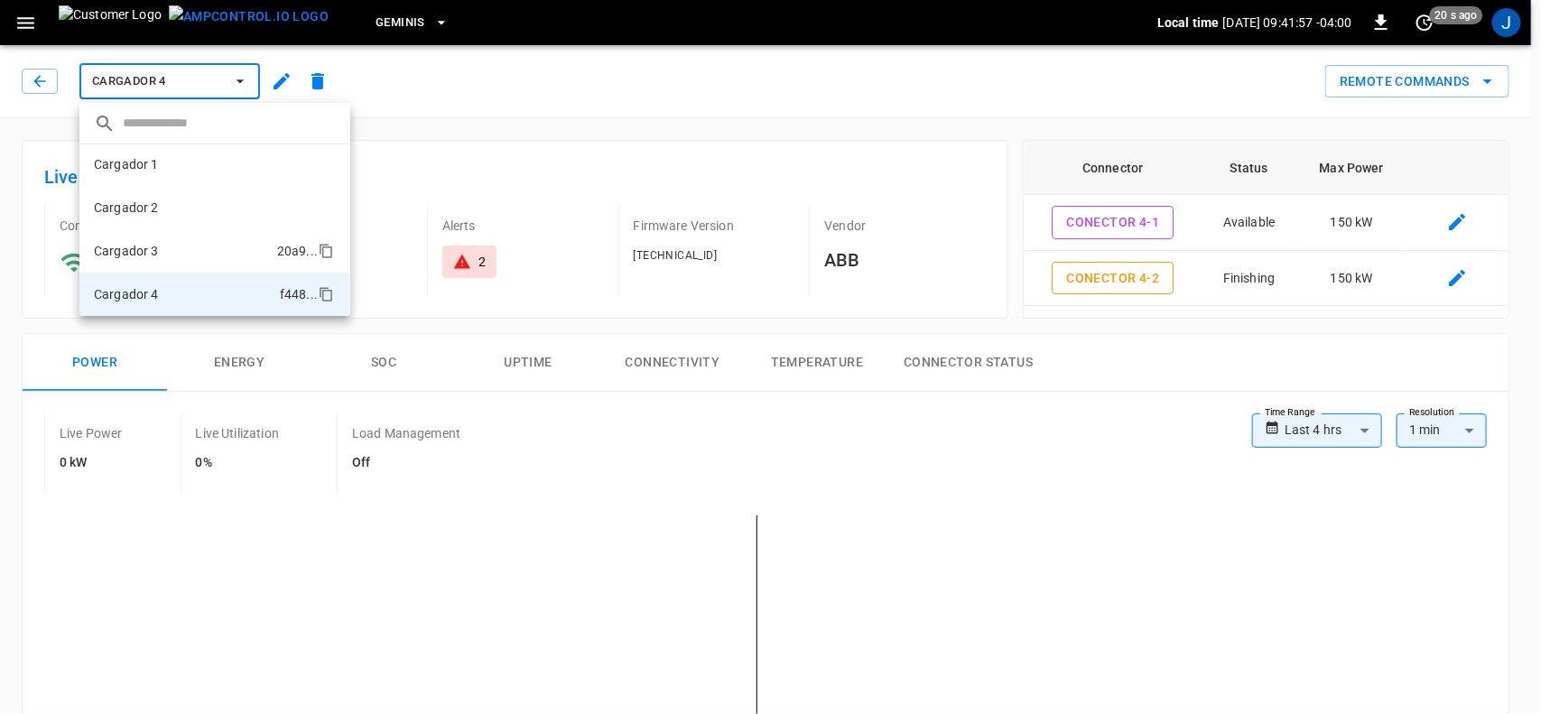
click at [164, 246] on li "Cargador 3 20a9 ..." at bounding box center [214, 250] width 271 height 43
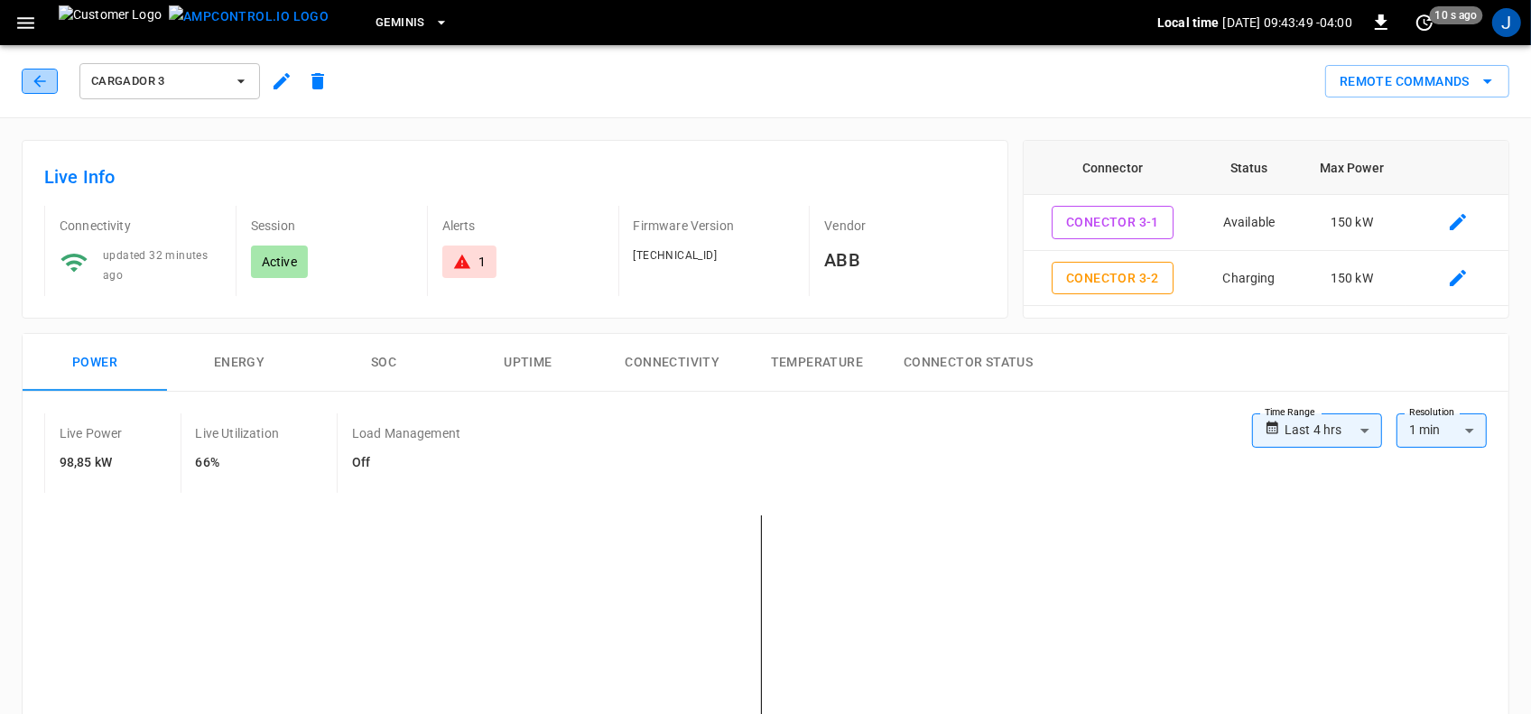
click at [36, 84] on icon "button" at bounding box center [40, 81] width 18 height 18
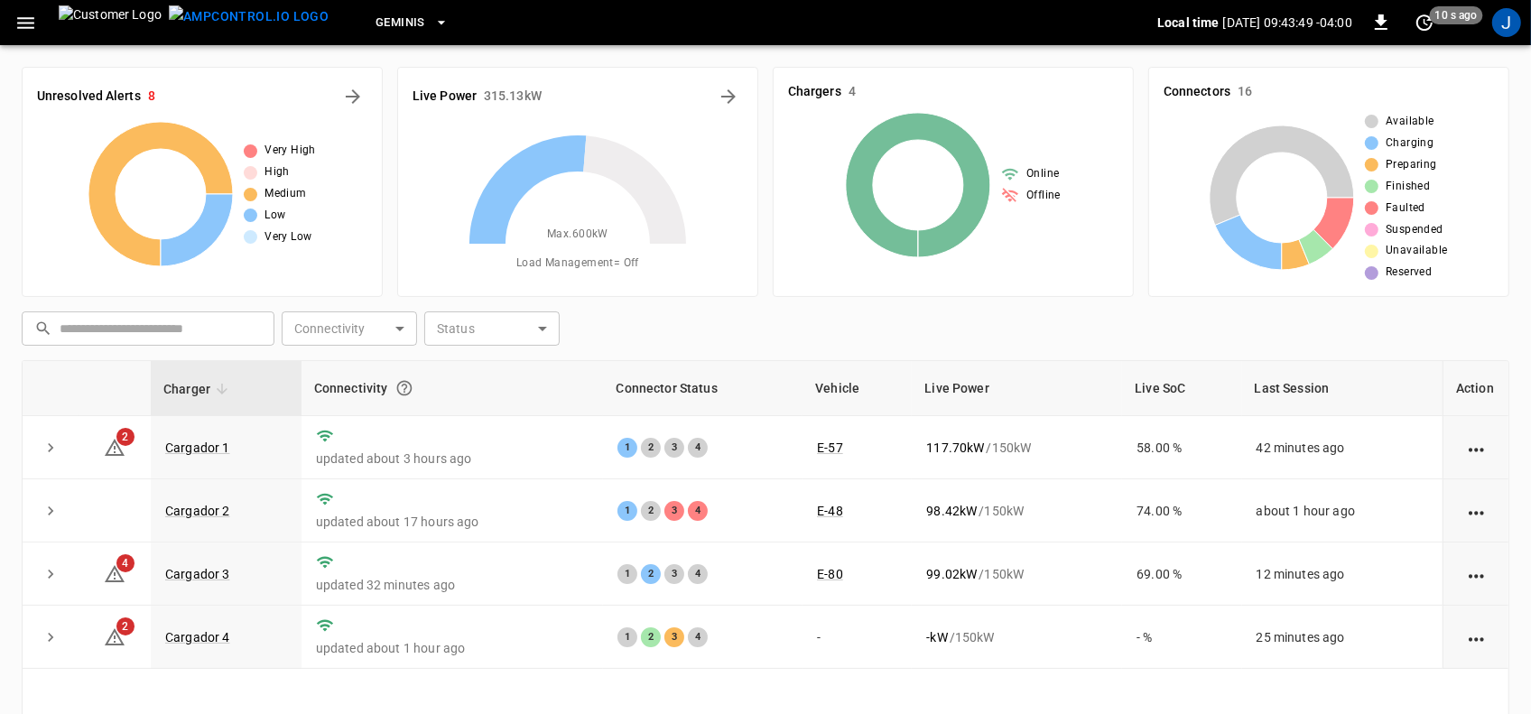
scroll to position [215, 0]
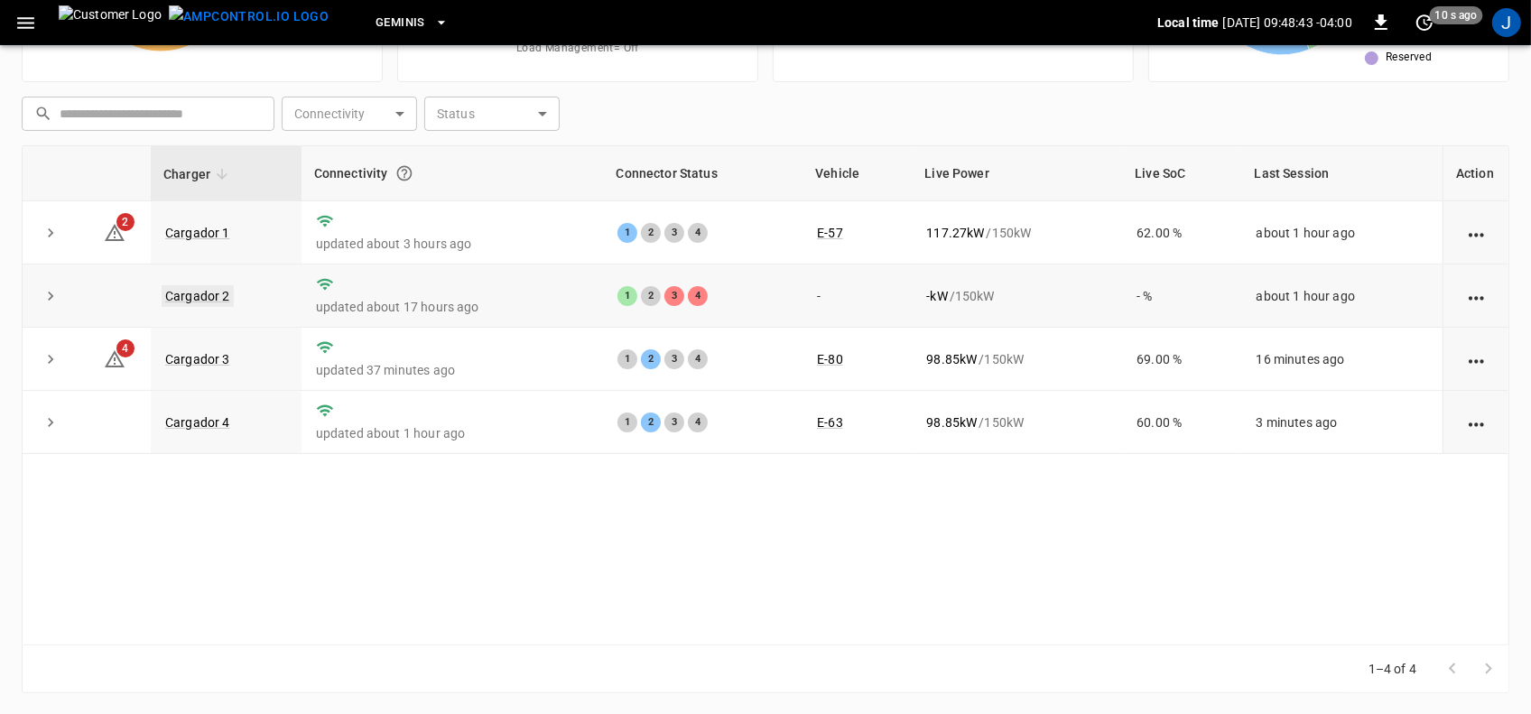
click at [187, 296] on link "Cargador 2" at bounding box center [198, 296] width 72 height 22
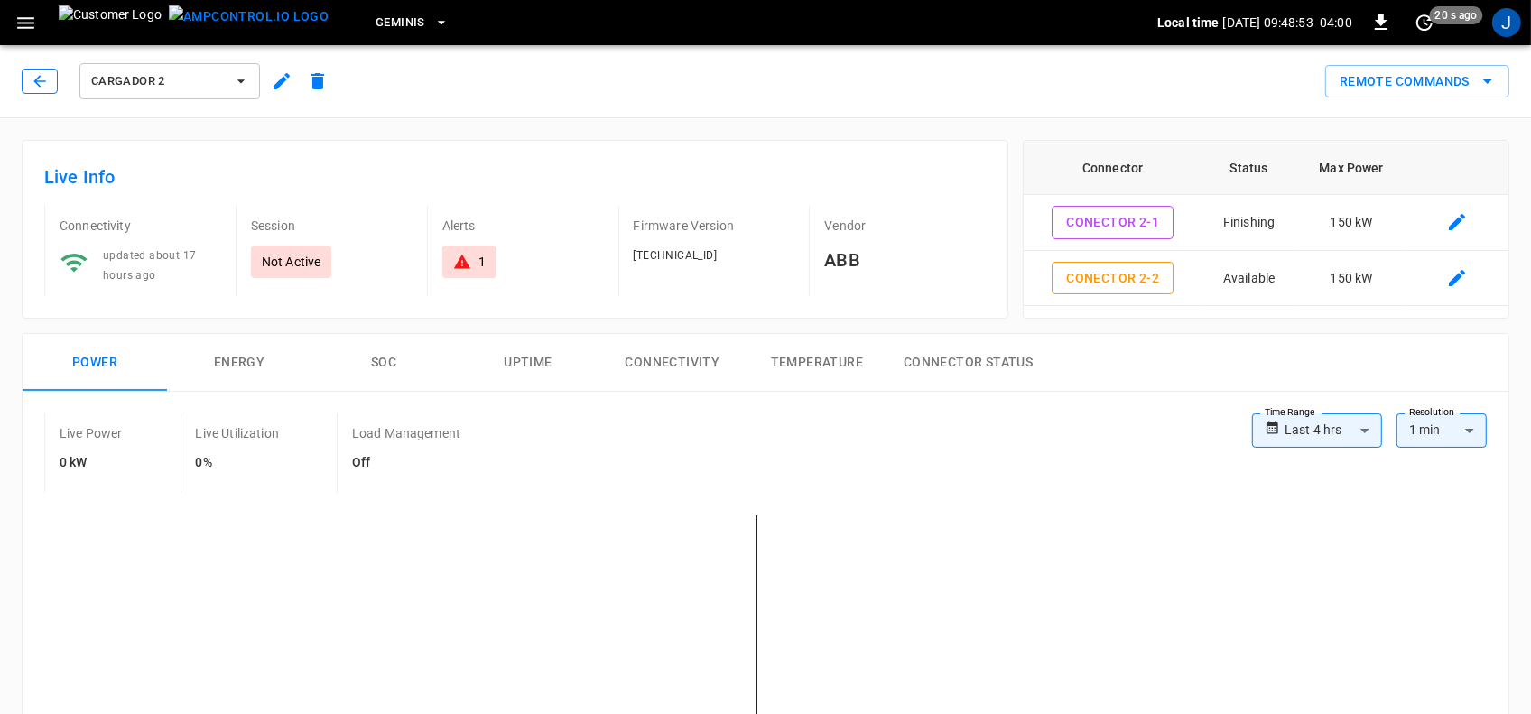
click at [41, 73] on icon "button" at bounding box center [40, 81] width 18 height 18
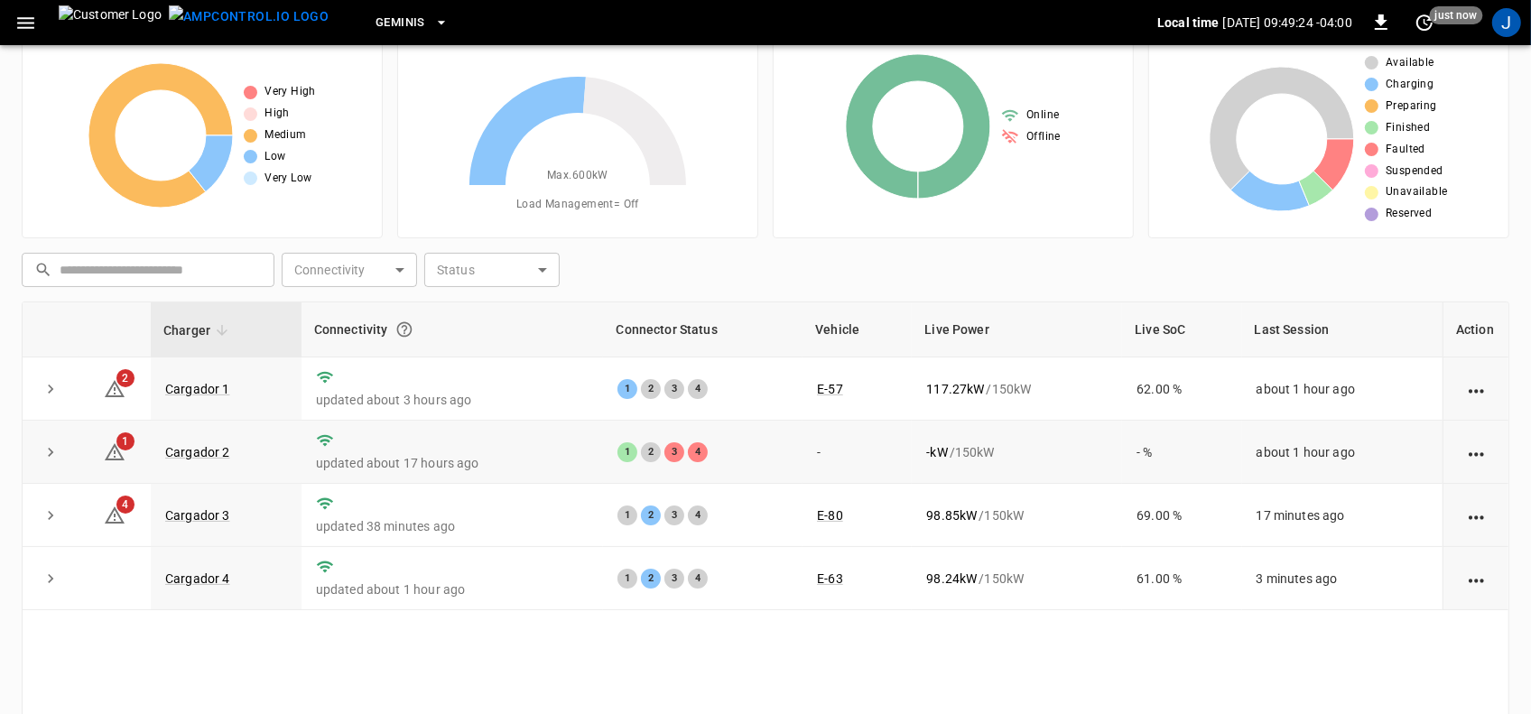
scroll to position [113, 0]
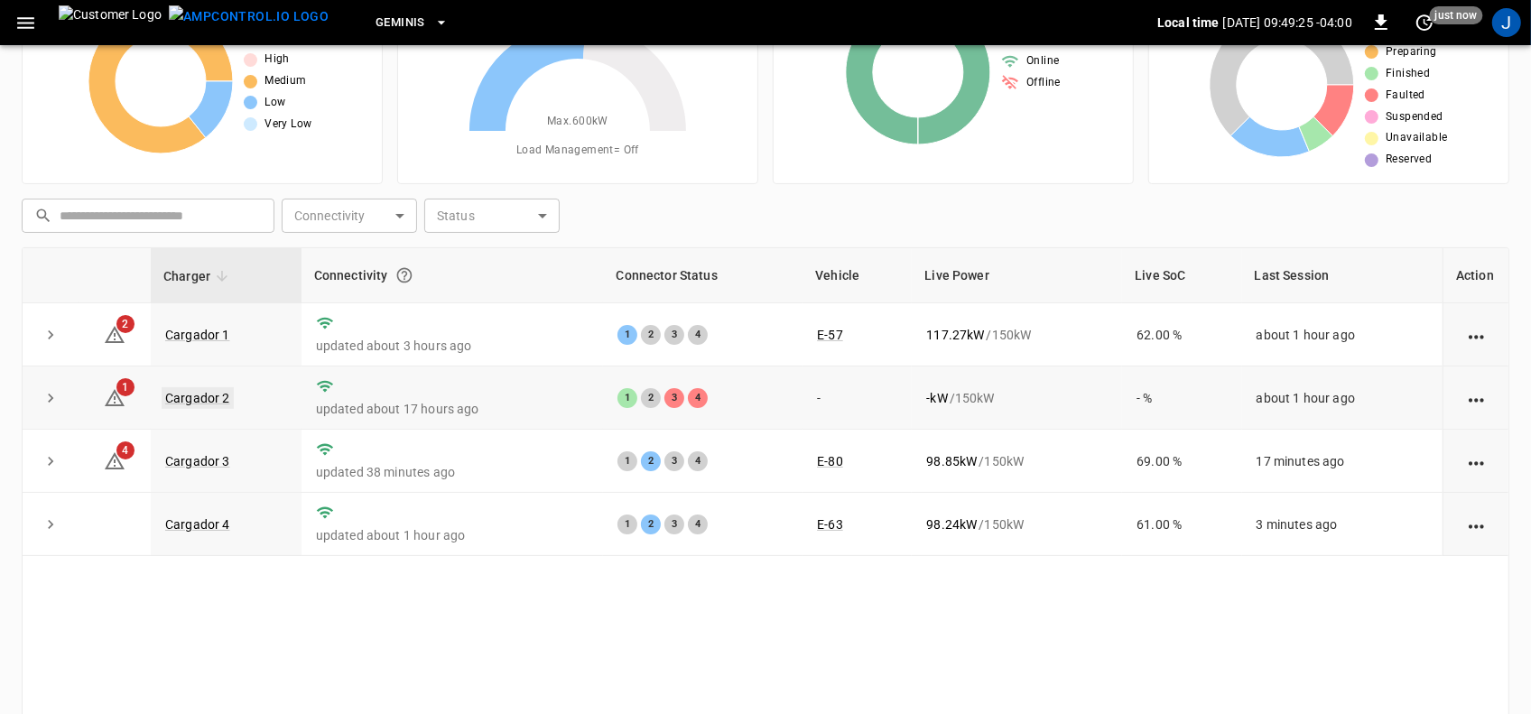
click at [199, 402] on link "Cargador 2" at bounding box center [198, 398] width 72 height 22
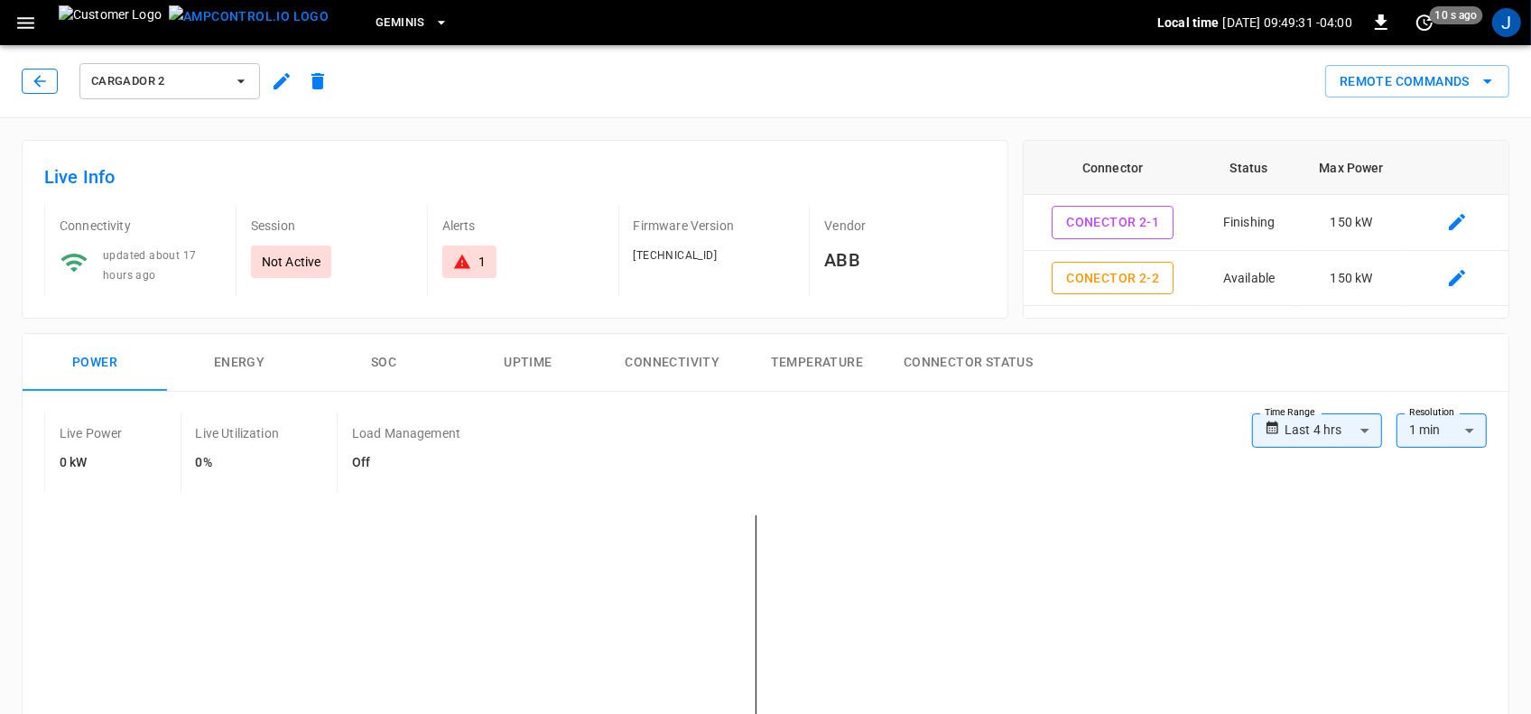
click at [33, 78] on icon "button" at bounding box center [40, 81] width 18 height 18
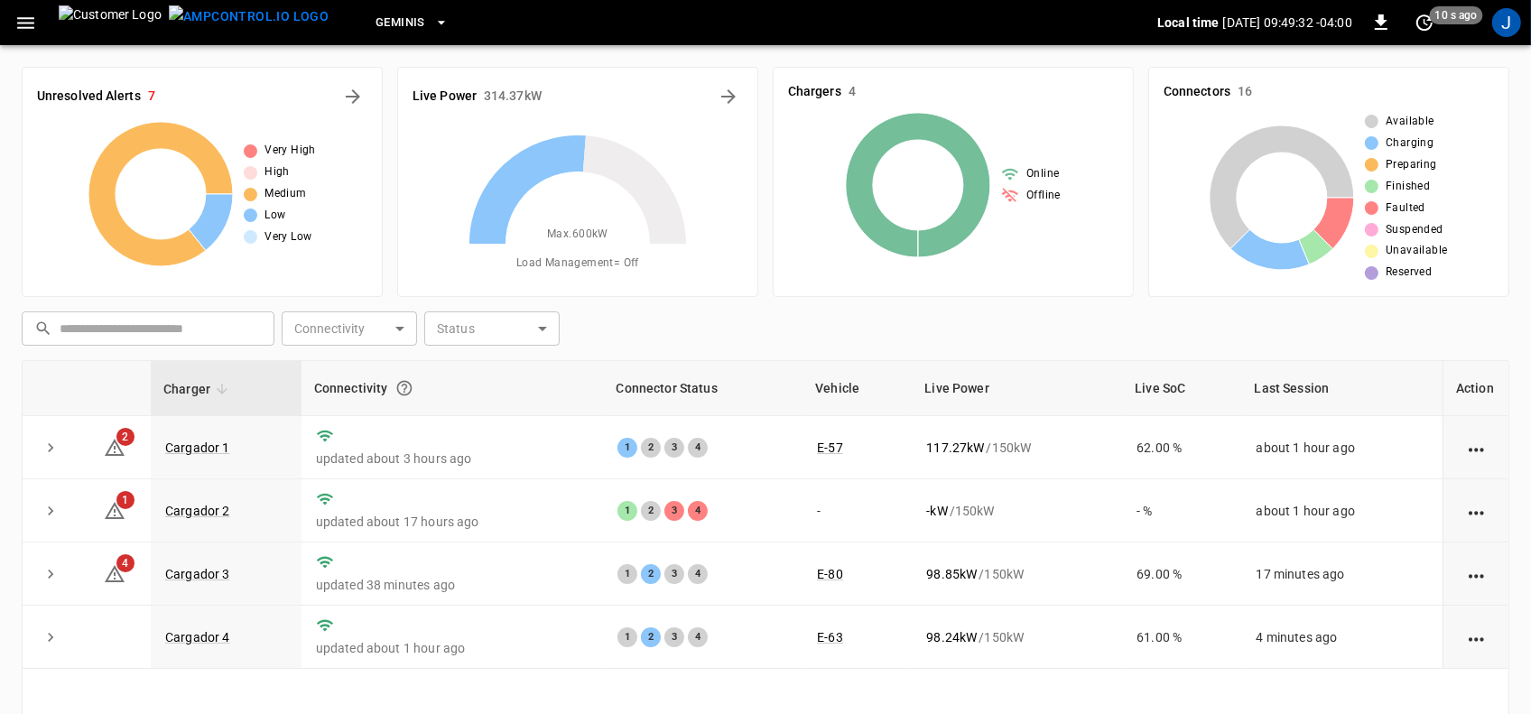
scroll to position [113, 0]
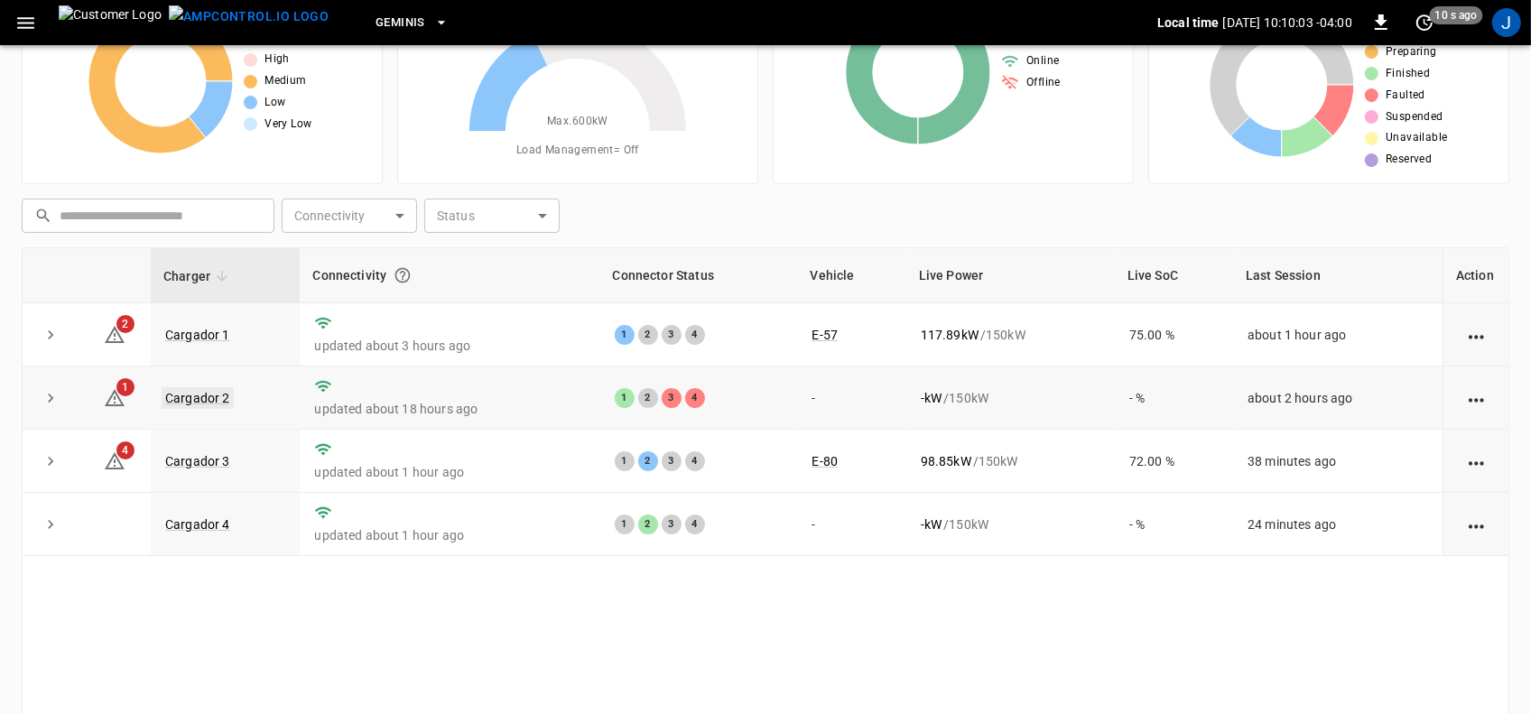
click at [209, 402] on link "Cargador 2" at bounding box center [198, 398] width 72 height 22
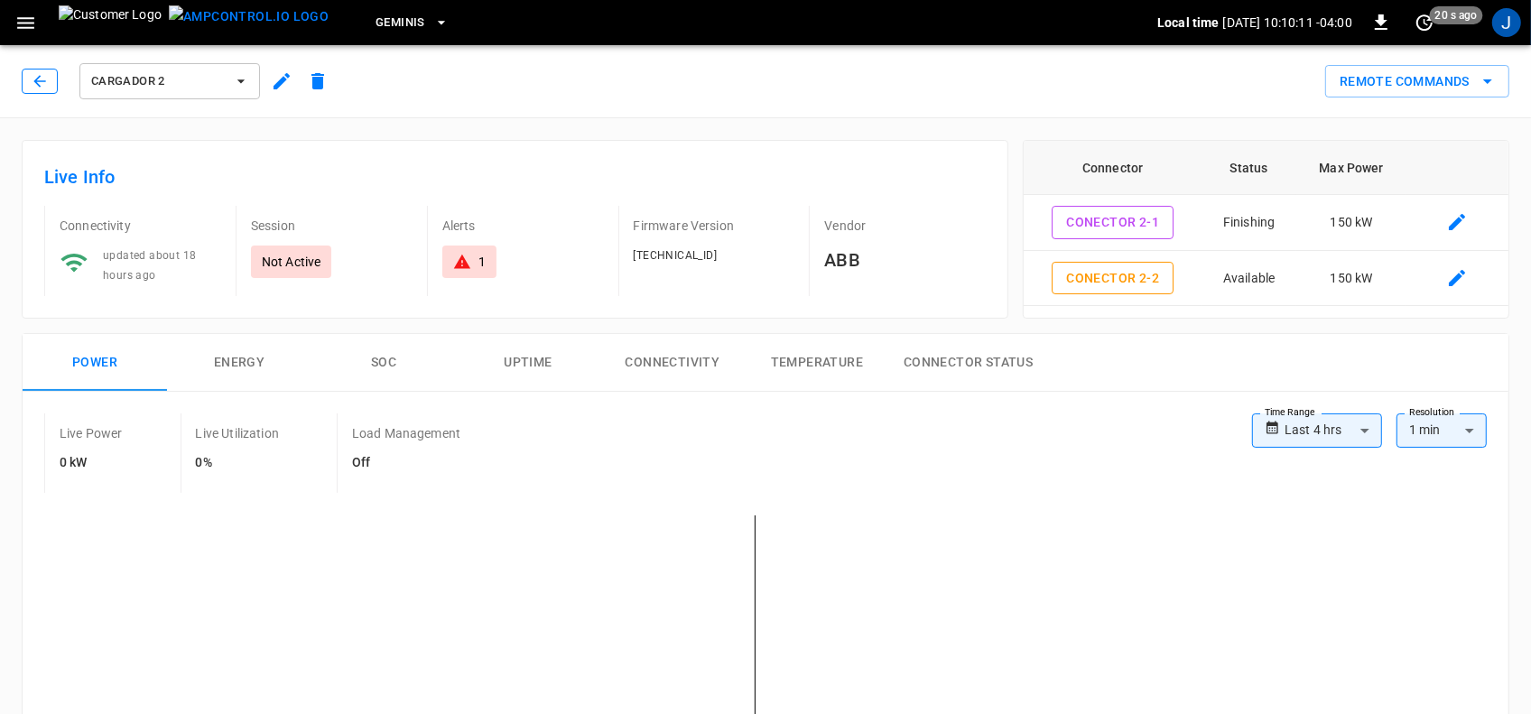
click at [37, 78] on icon "button" at bounding box center [40, 81] width 18 height 18
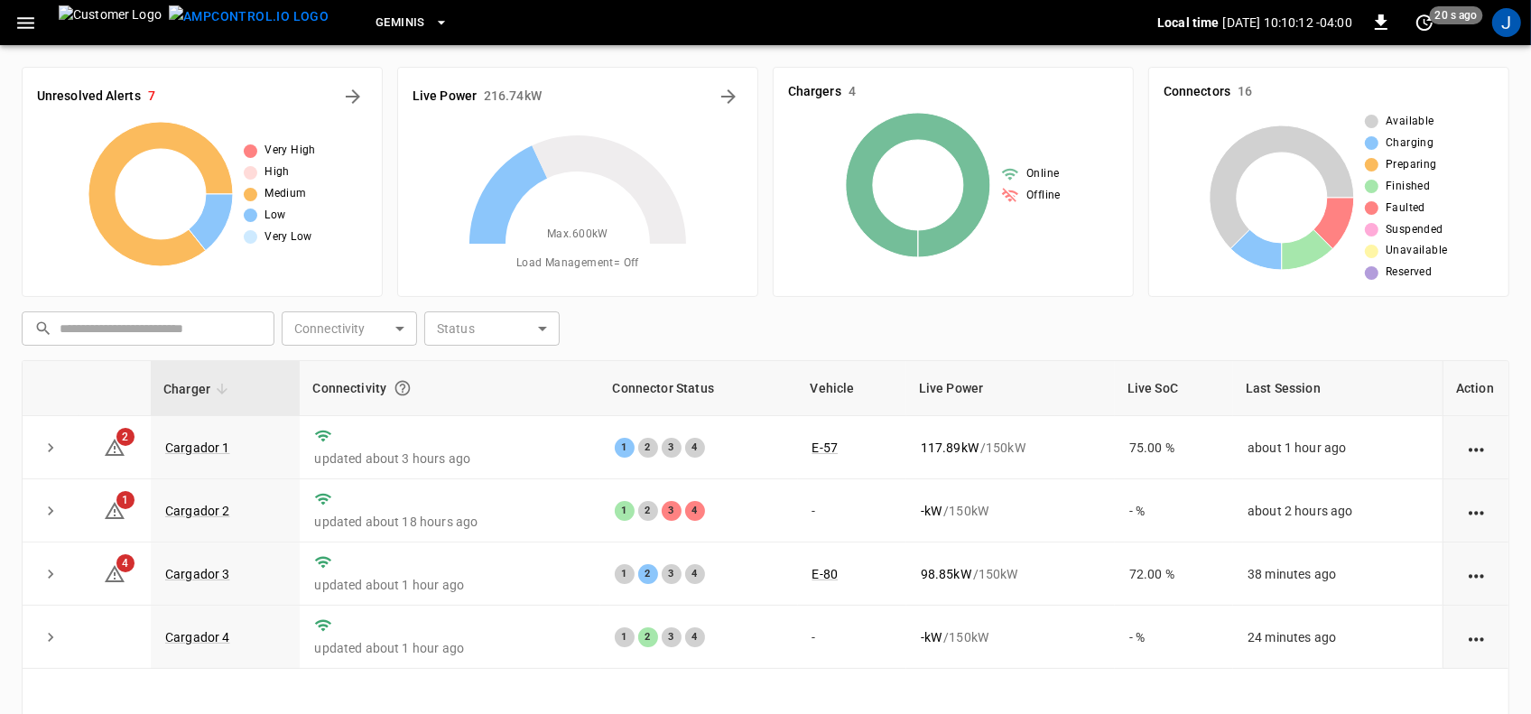
scroll to position [113, 0]
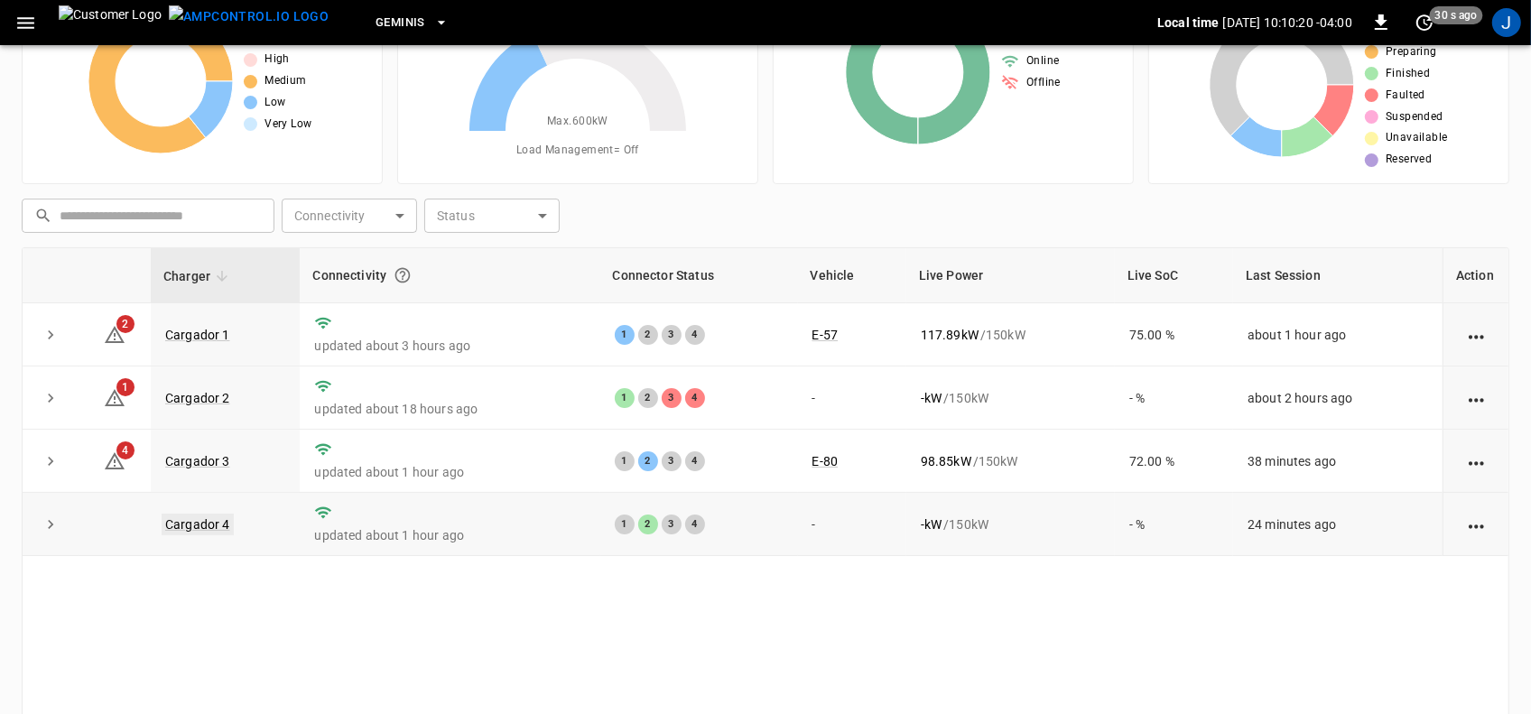
click at [204, 530] on link "Cargador 4" at bounding box center [198, 525] width 72 height 22
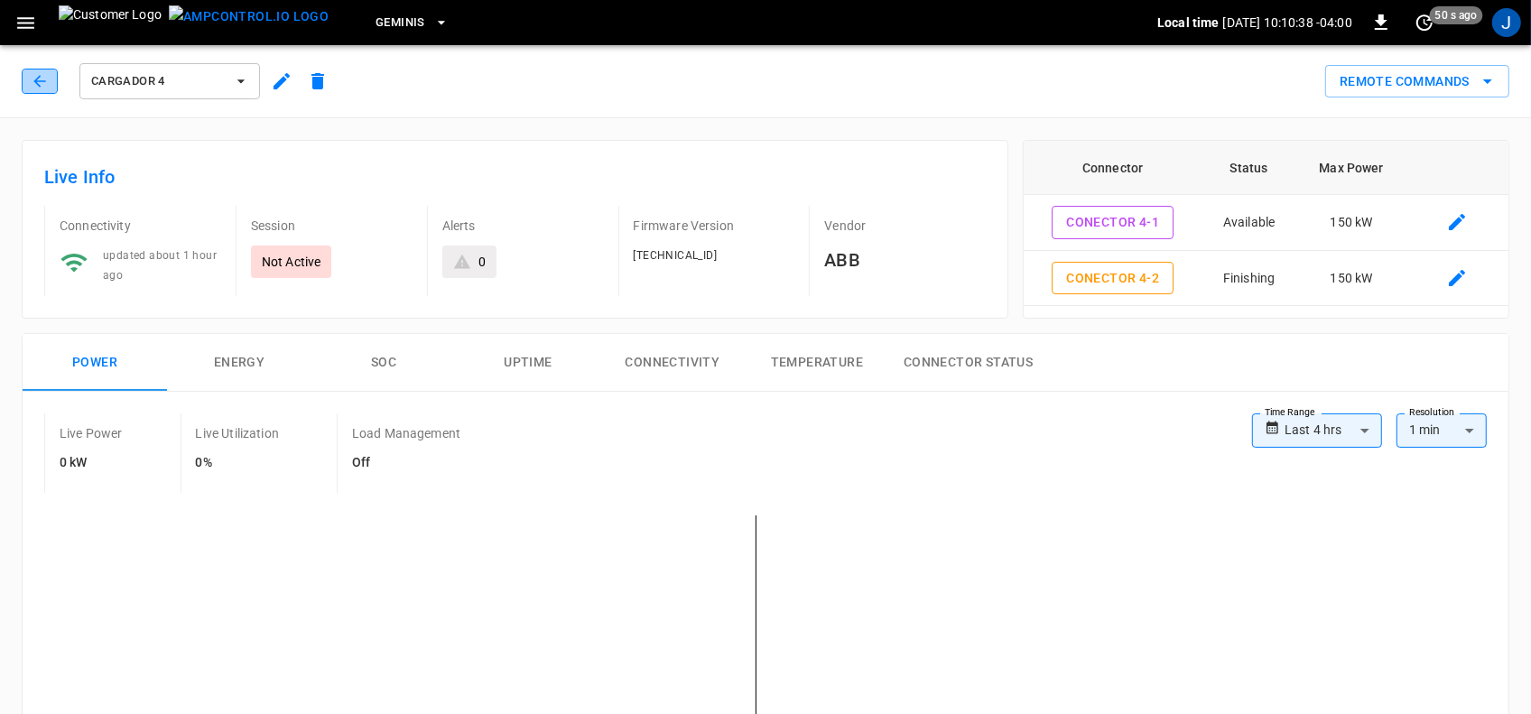
click at [39, 78] on icon "button" at bounding box center [40, 81] width 18 height 18
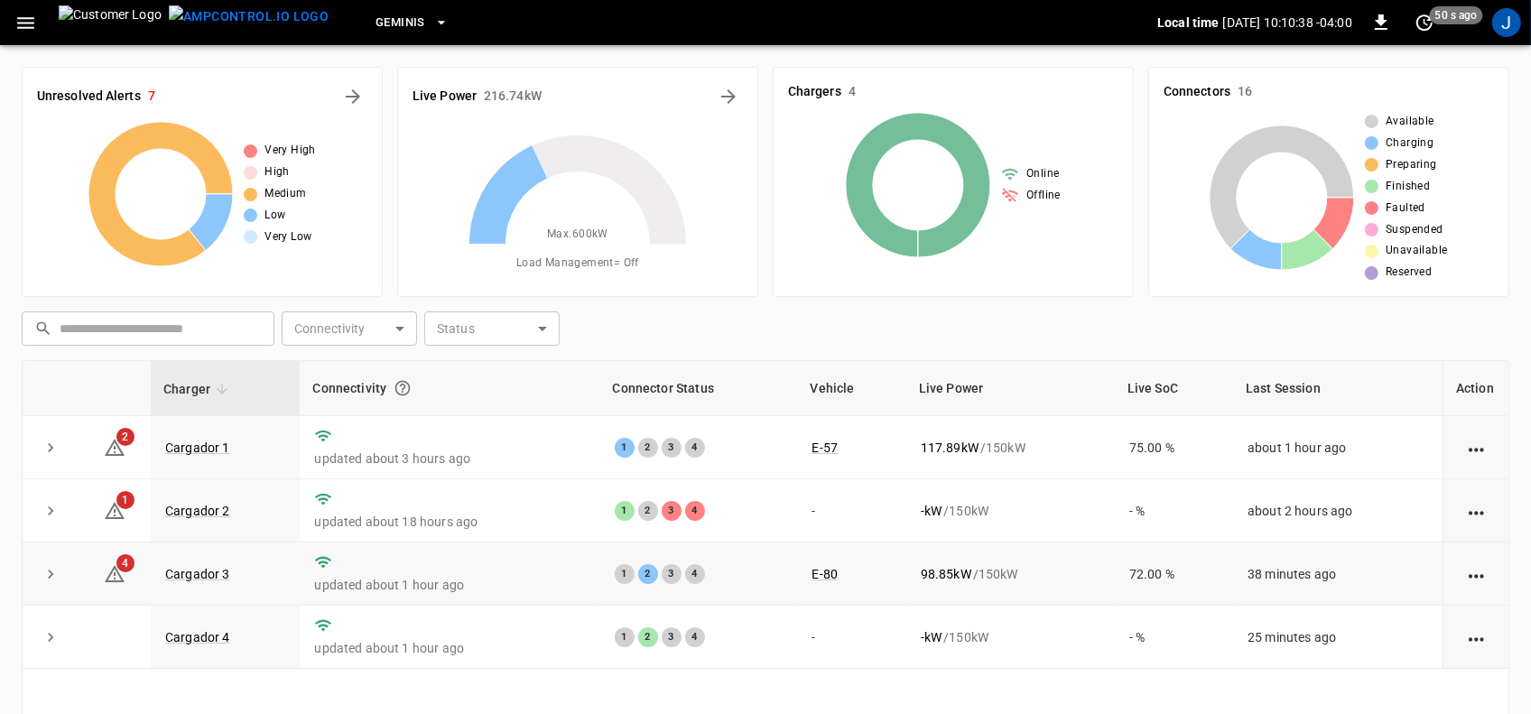
scroll to position [113, 0]
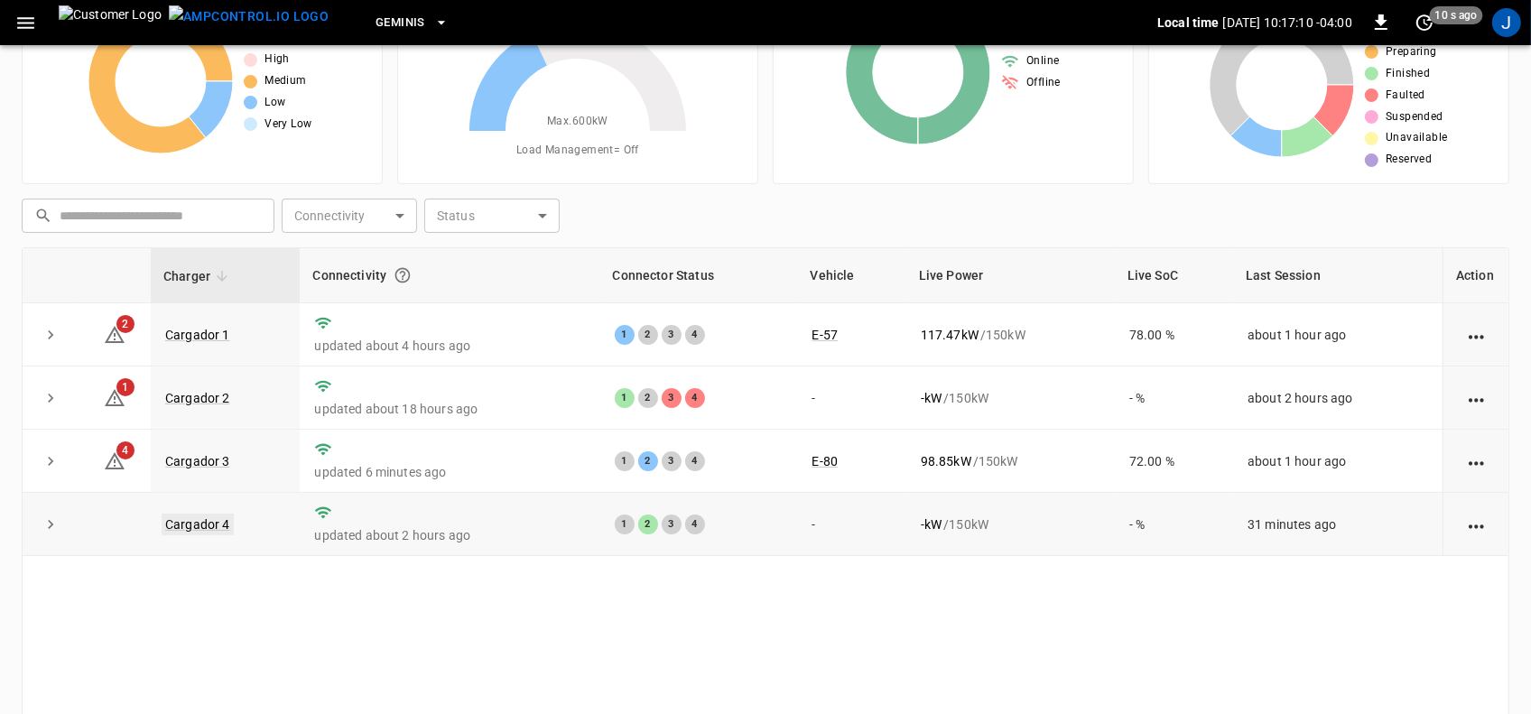
click at [199, 528] on link "Cargador 4" at bounding box center [198, 525] width 72 height 22
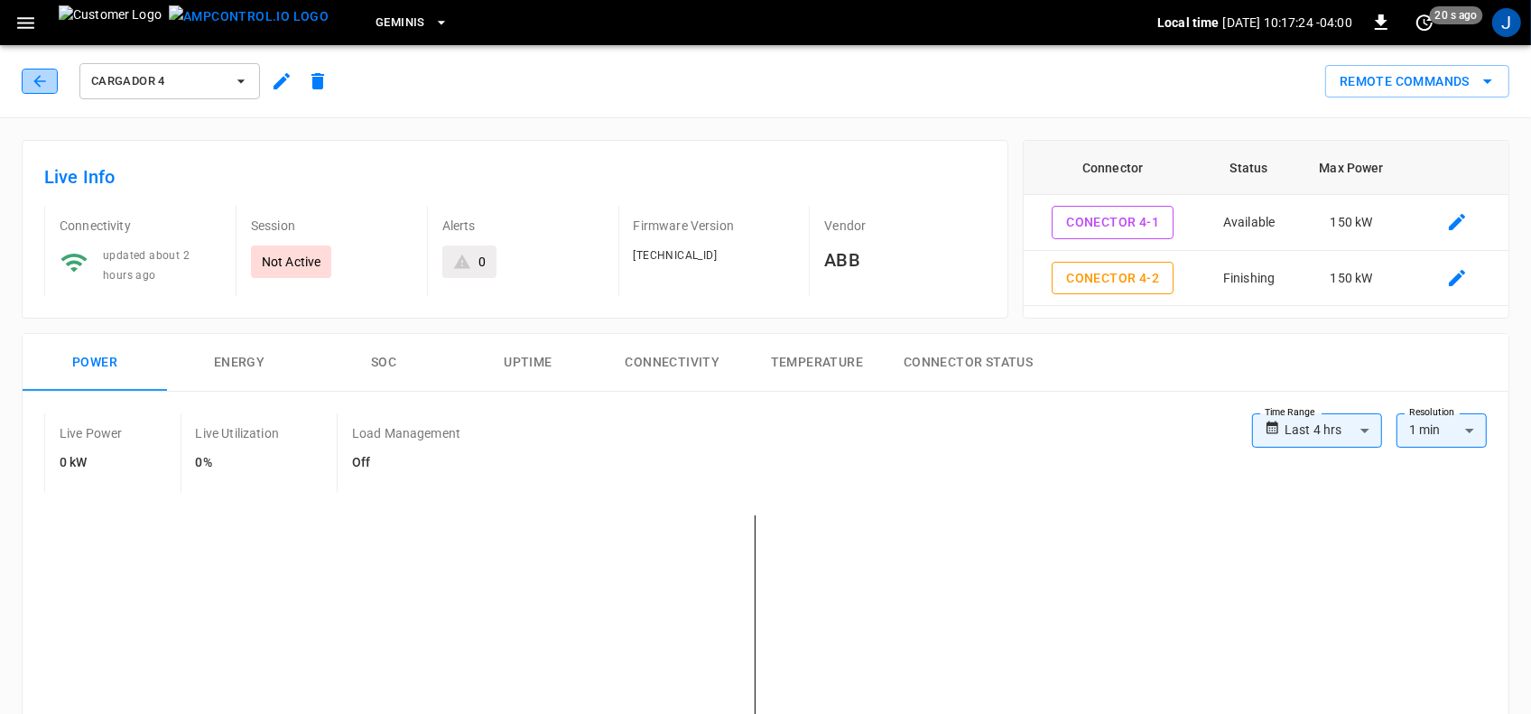
click at [32, 78] on icon "button" at bounding box center [40, 81] width 18 height 18
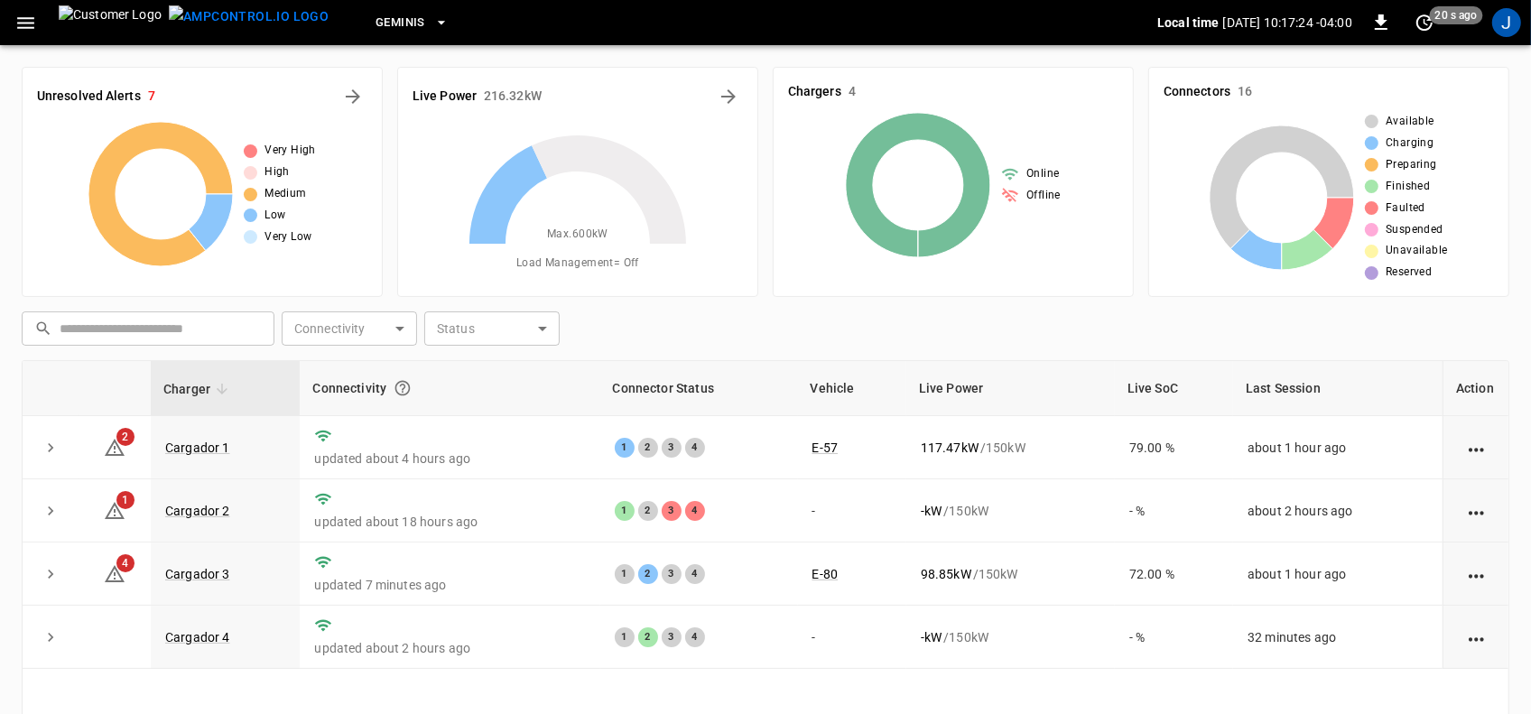
scroll to position [113, 0]
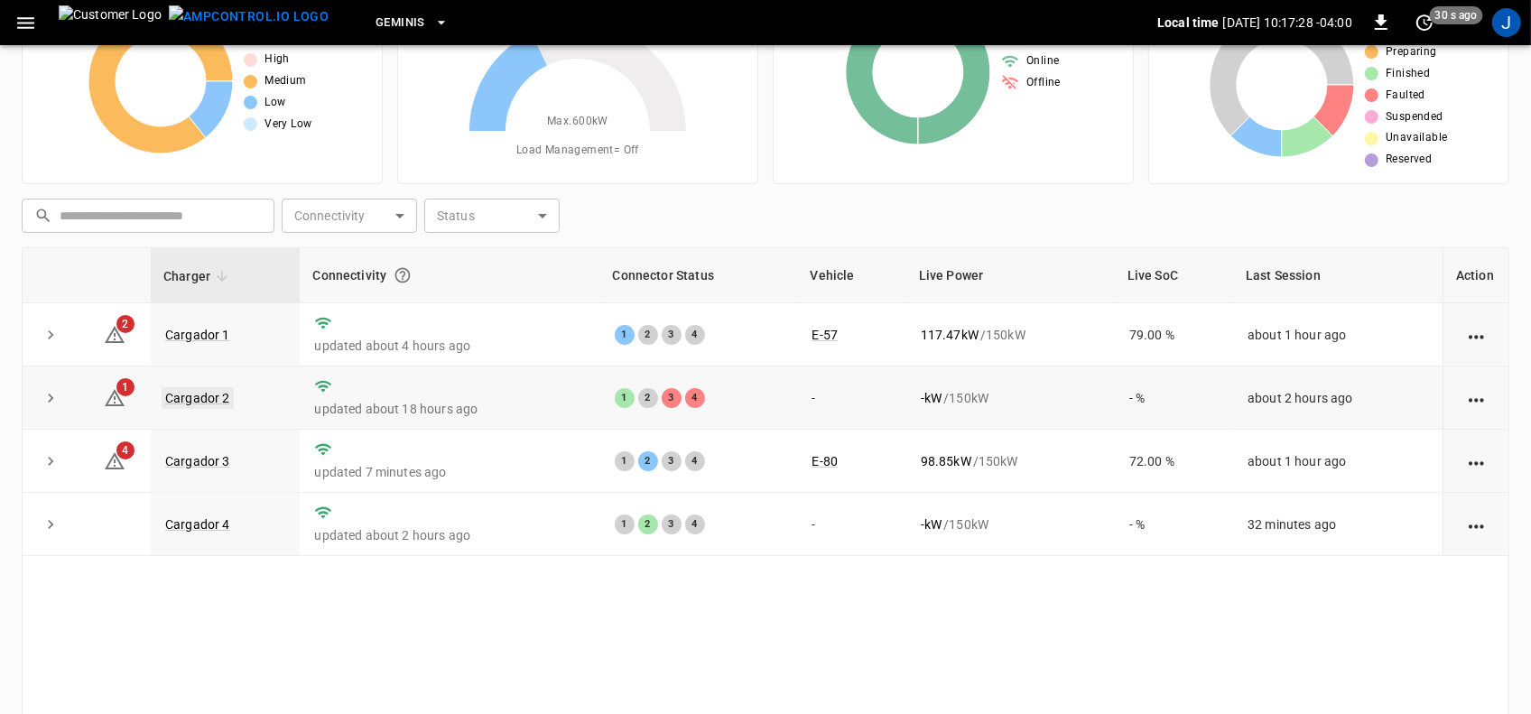
click at [181, 394] on link "Cargador 2" at bounding box center [198, 398] width 72 height 22
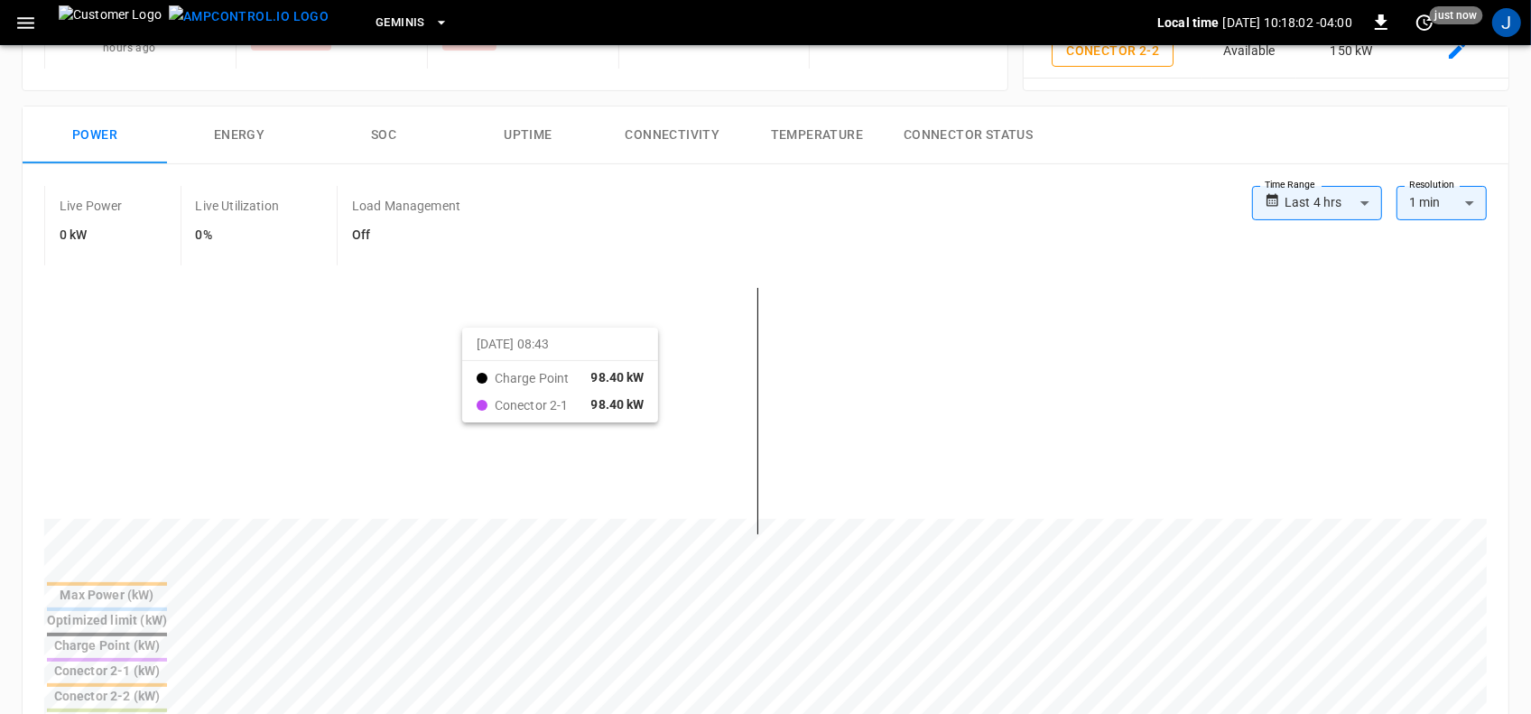
scroll to position [113, 0]
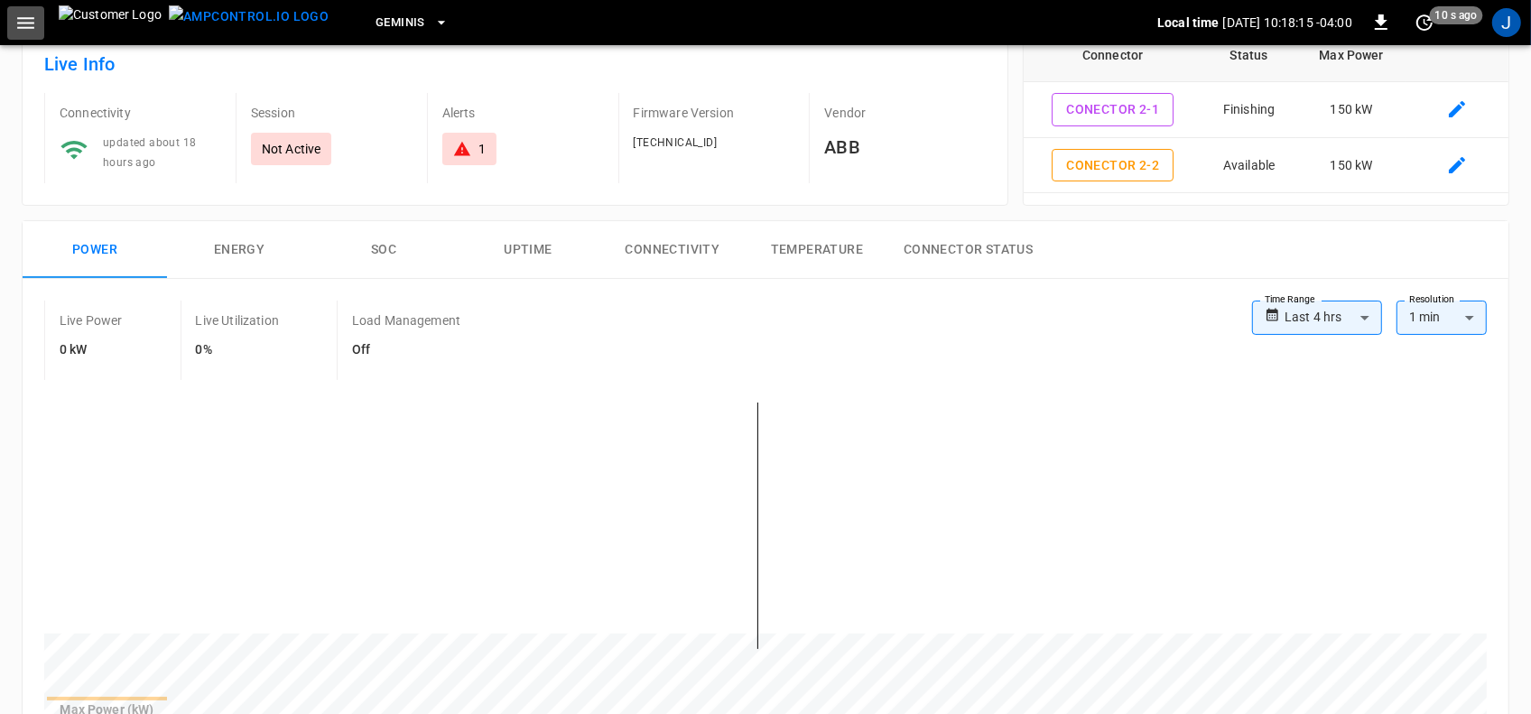
click at [29, 23] on icon "button" at bounding box center [25, 23] width 23 height 23
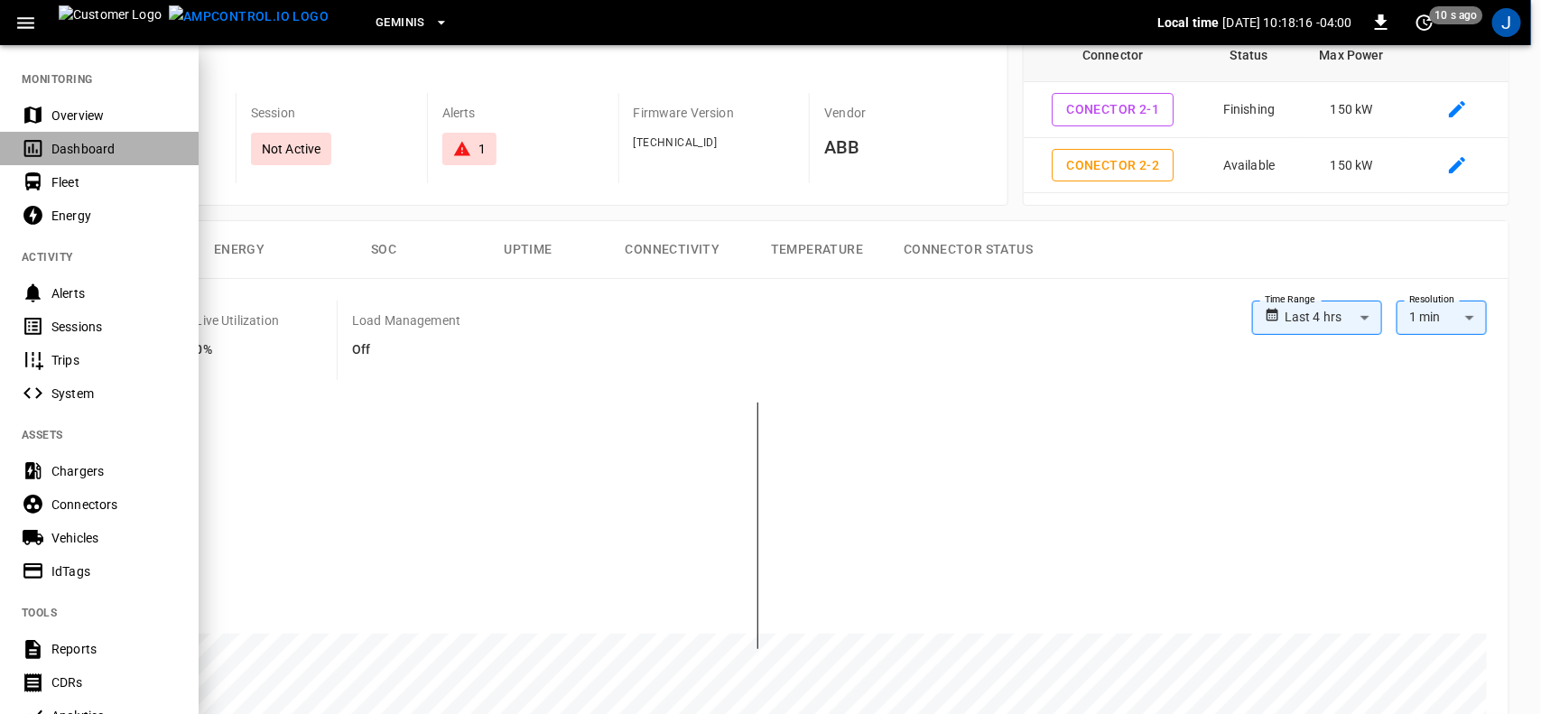
click at [78, 149] on div "Dashboard" at bounding box center [113, 149] width 125 height 18
